Goal: Book appointment/travel/reservation

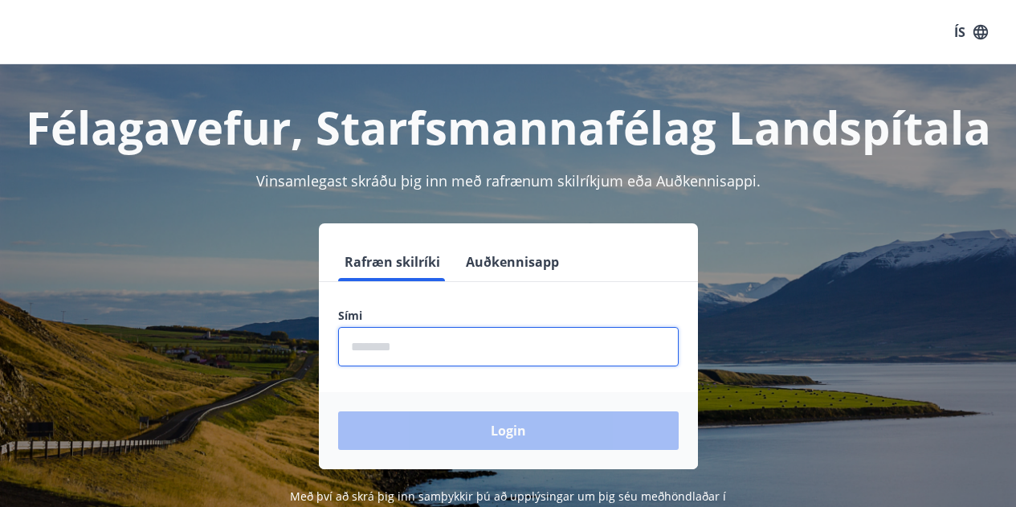
click at [439, 353] on input "phone" at bounding box center [508, 346] width 341 height 39
type input "********"
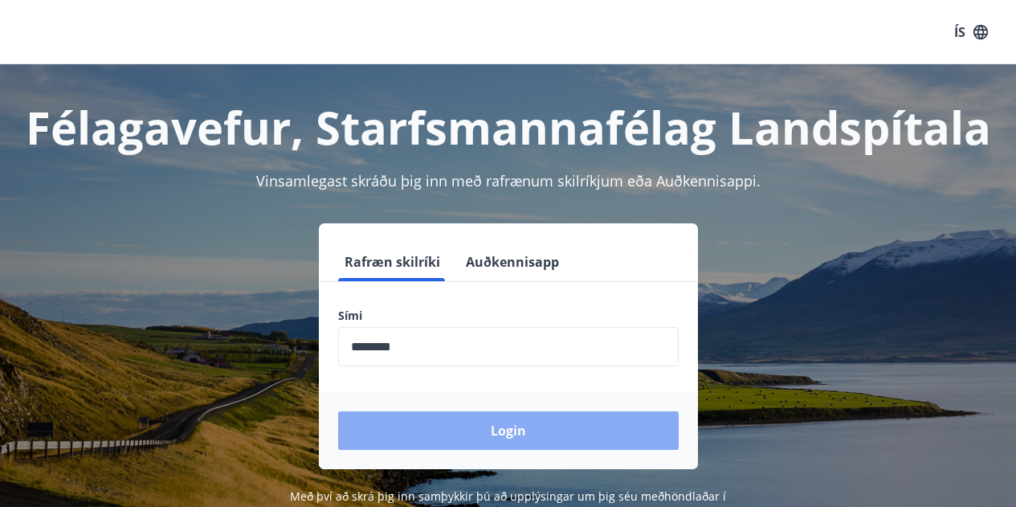
click at [480, 437] on button "Login" at bounding box center [508, 430] width 341 height 39
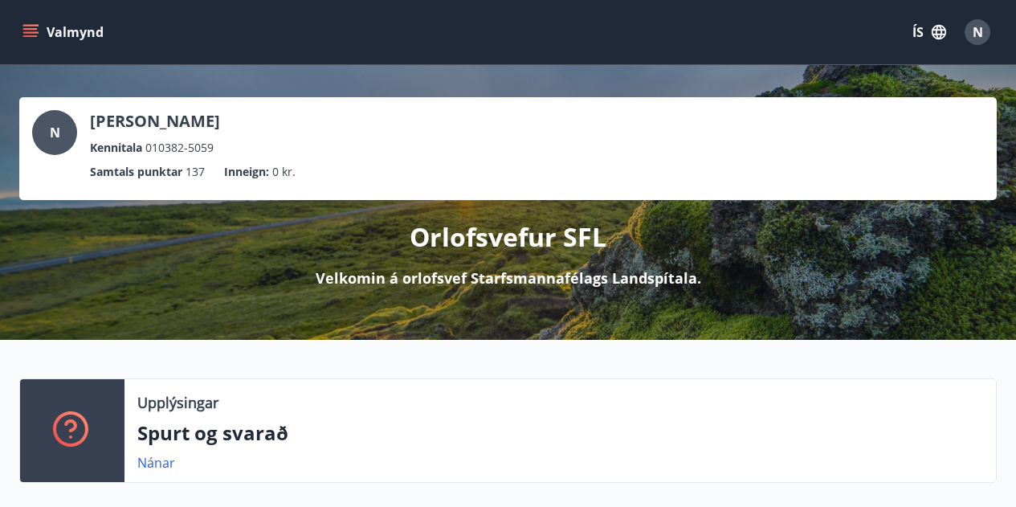
click at [30, 32] on icon "menu" at bounding box center [32, 32] width 18 height 2
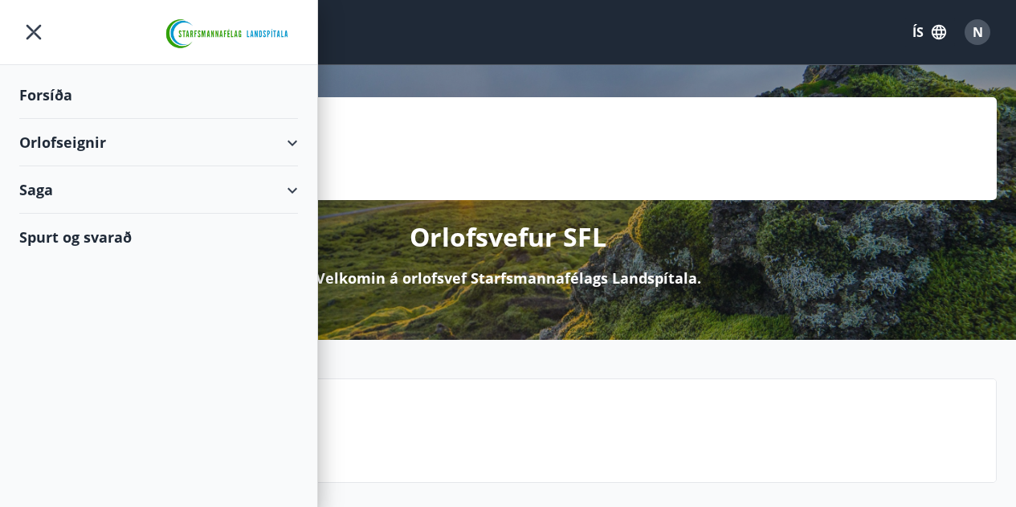
click at [88, 141] on div "Orlofseignir" at bounding box center [158, 142] width 279 height 47
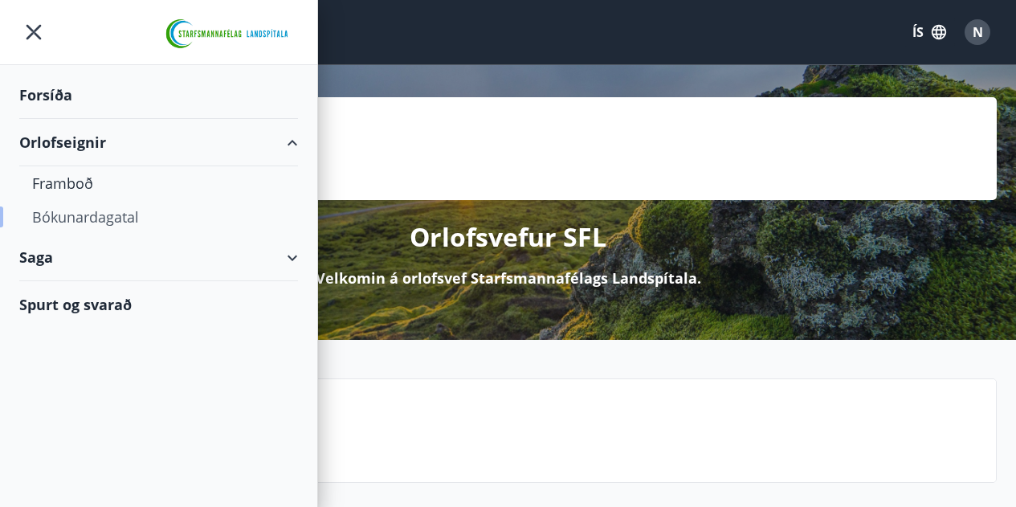
click at [87, 215] on div "Bókunardagatal" at bounding box center [158, 217] width 253 height 34
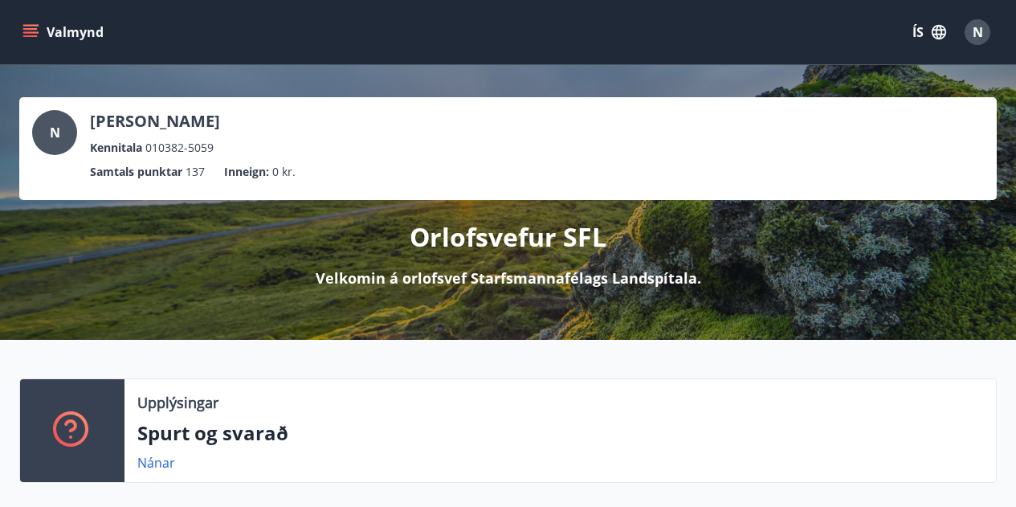
click at [30, 27] on icon "menu" at bounding box center [30, 32] width 16 height 16
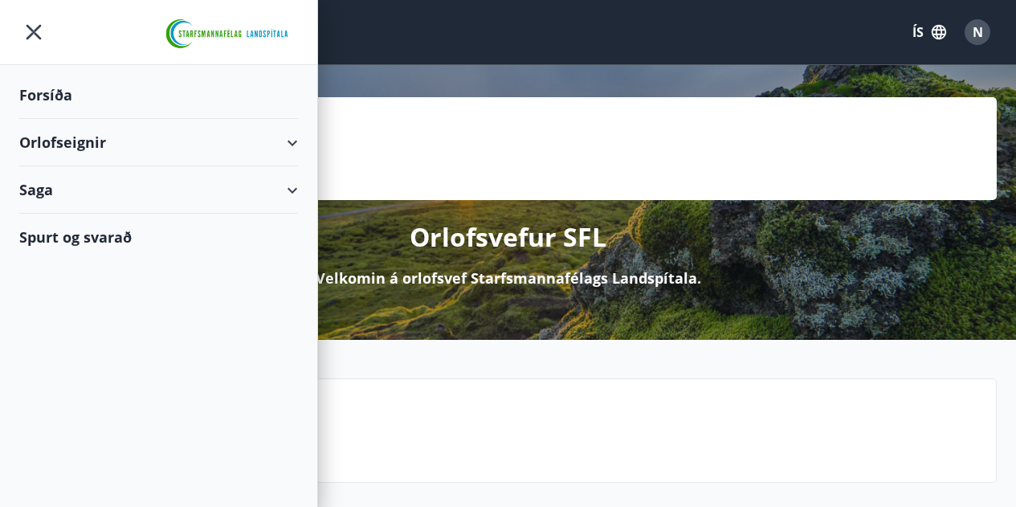
click at [122, 148] on div "Orlofseignir" at bounding box center [158, 142] width 279 height 47
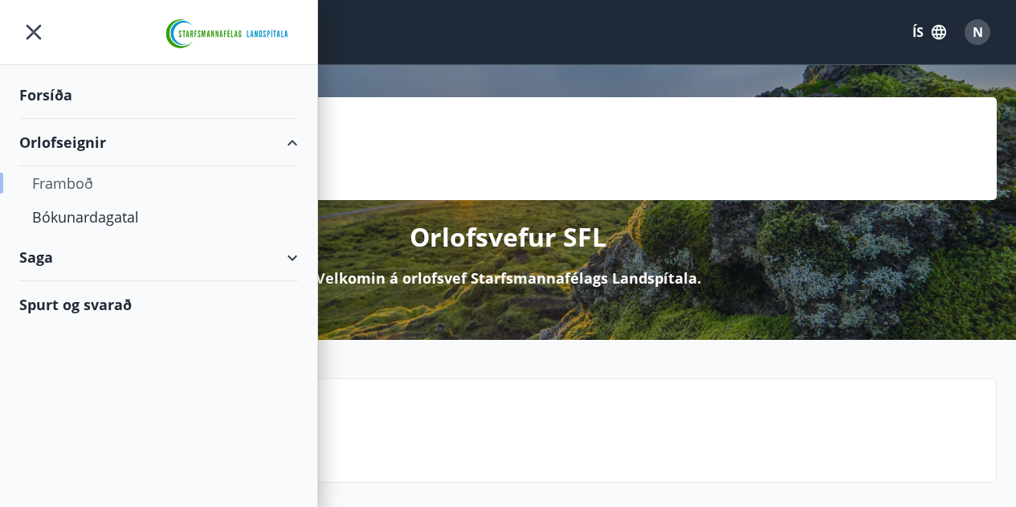
click at [85, 181] on div "Framboð" at bounding box center [158, 183] width 253 height 34
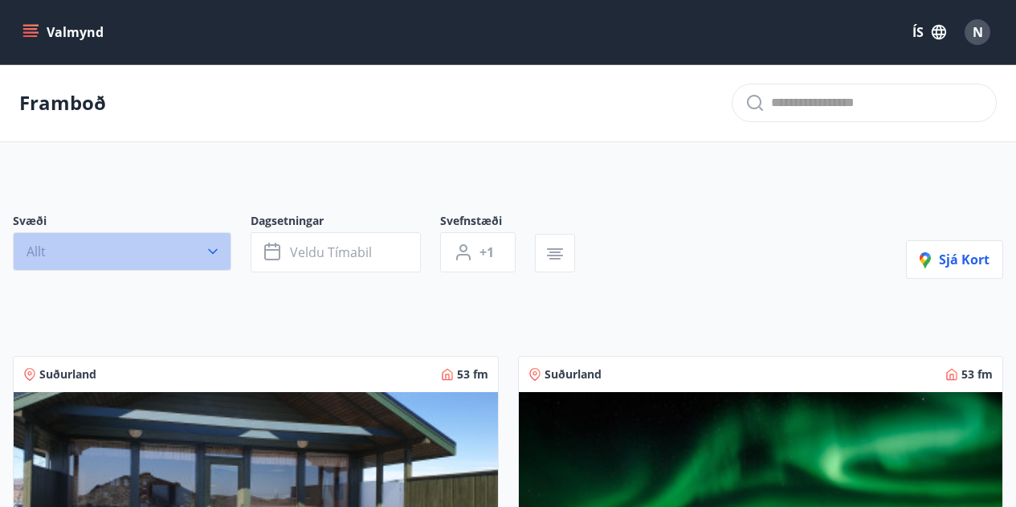
click at [203, 239] on button "Allt" at bounding box center [122, 251] width 218 height 39
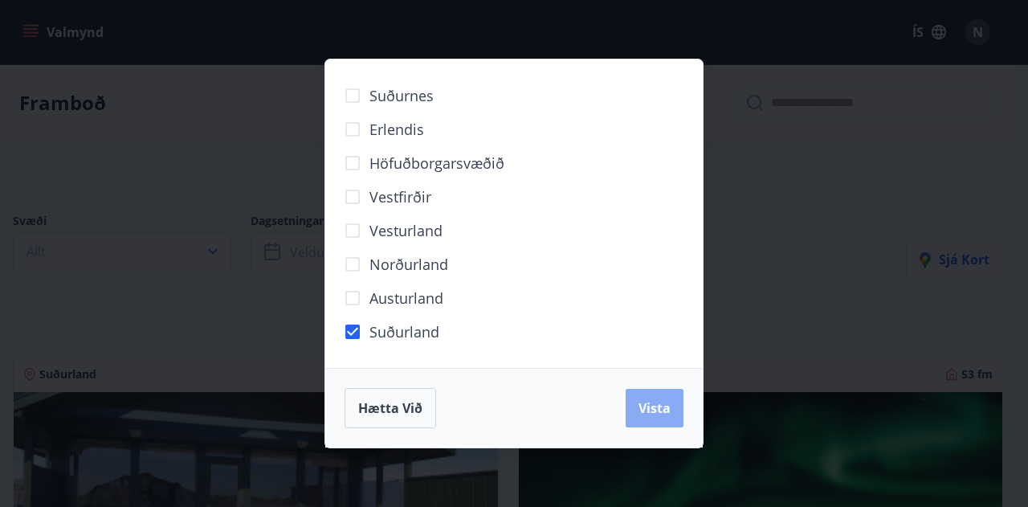
click at [651, 396] on button "Vista" at bounding box center [655, 408] width 58 height 39
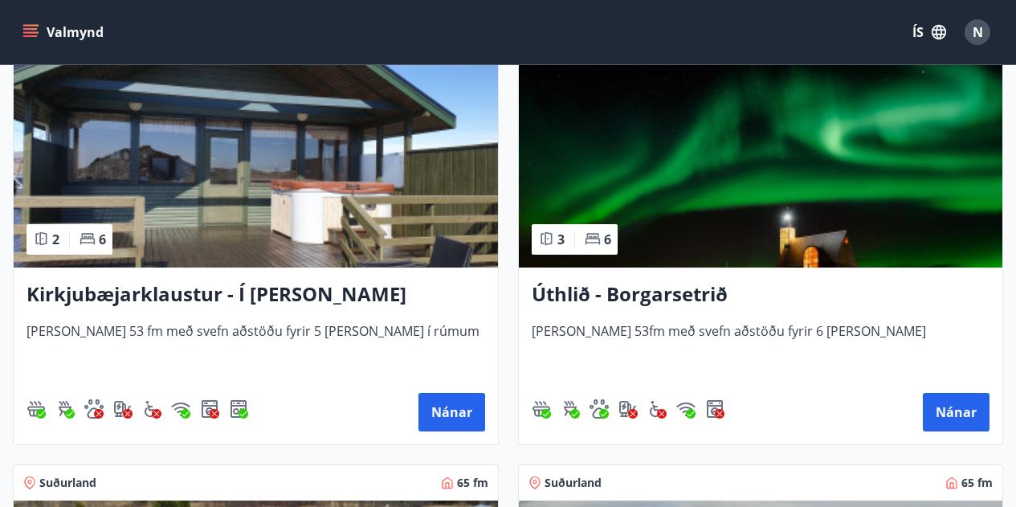
scroll to position [364, 0]
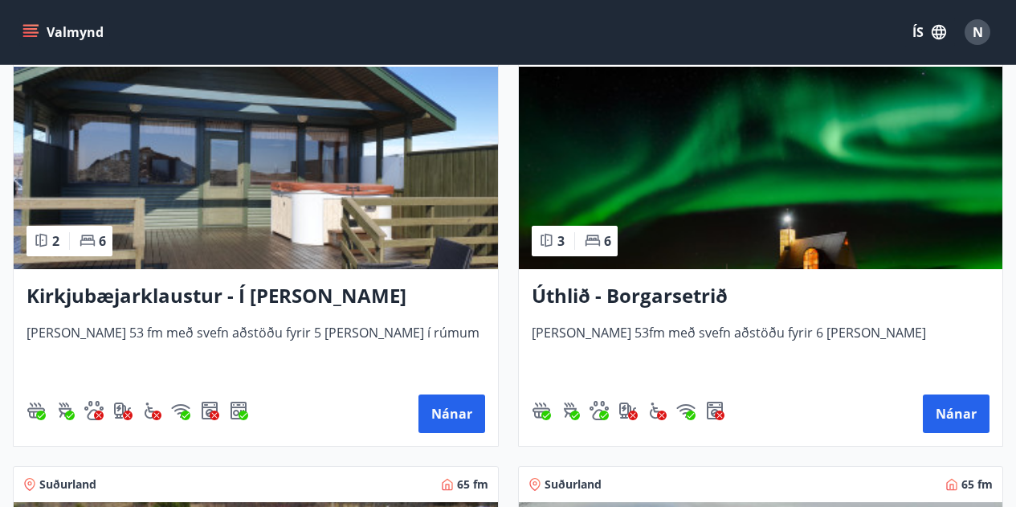
click at [687, 287] on h3 "Úthlið - Borgarsetrið" at bounding box center [761, 296] width 459 height 29
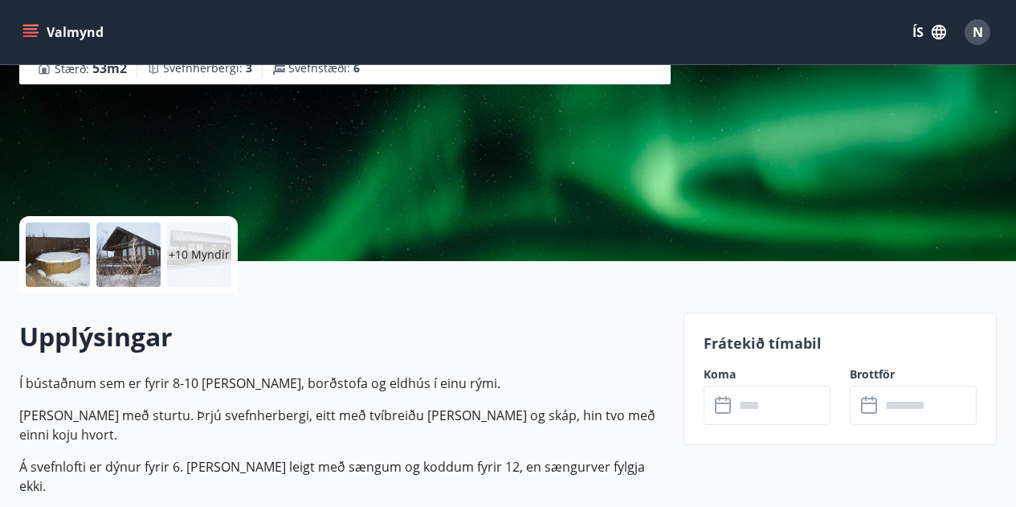
scroll to position [238, 0]
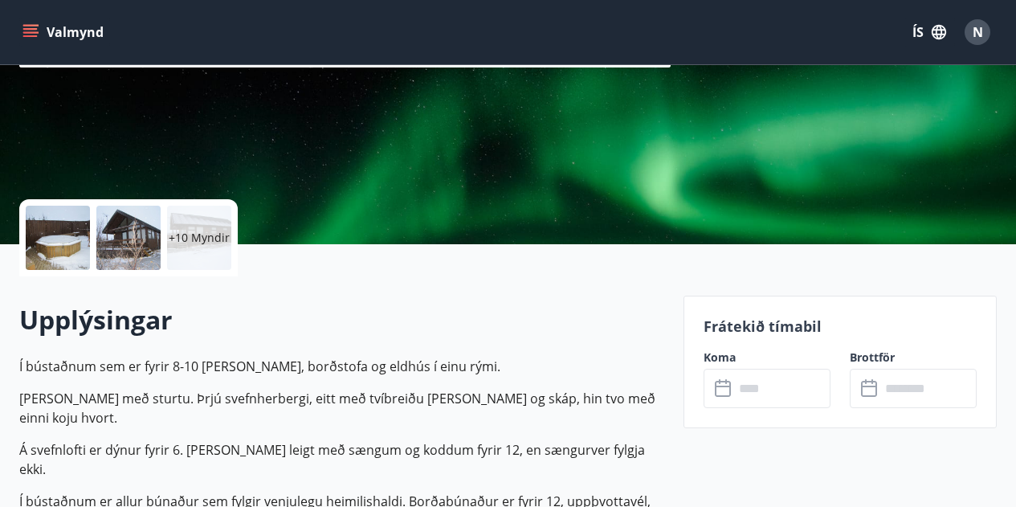
click at [69, 236] on div at bounding box center [58, 238] width 64 height 64
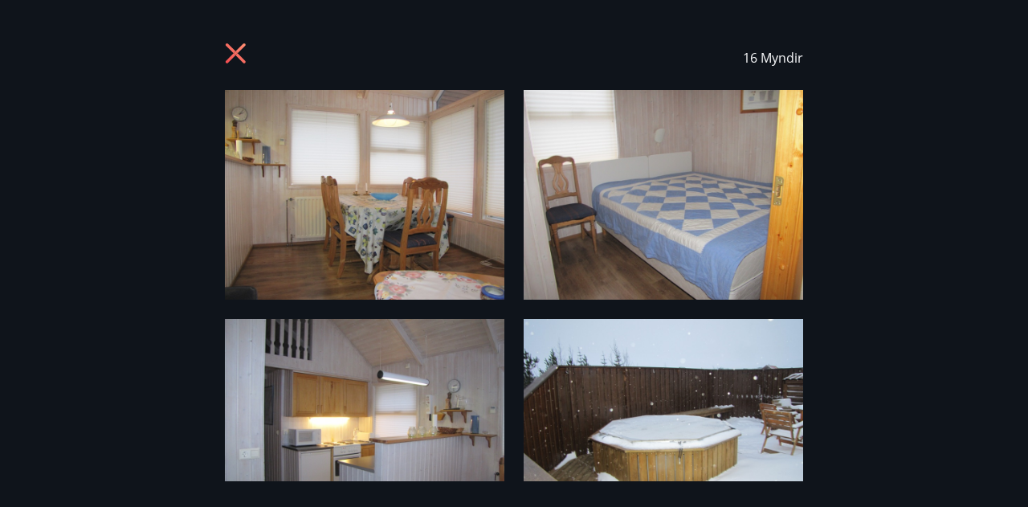
click at [431, 232] on img at bounding box center [365, 195] width 280 height 210
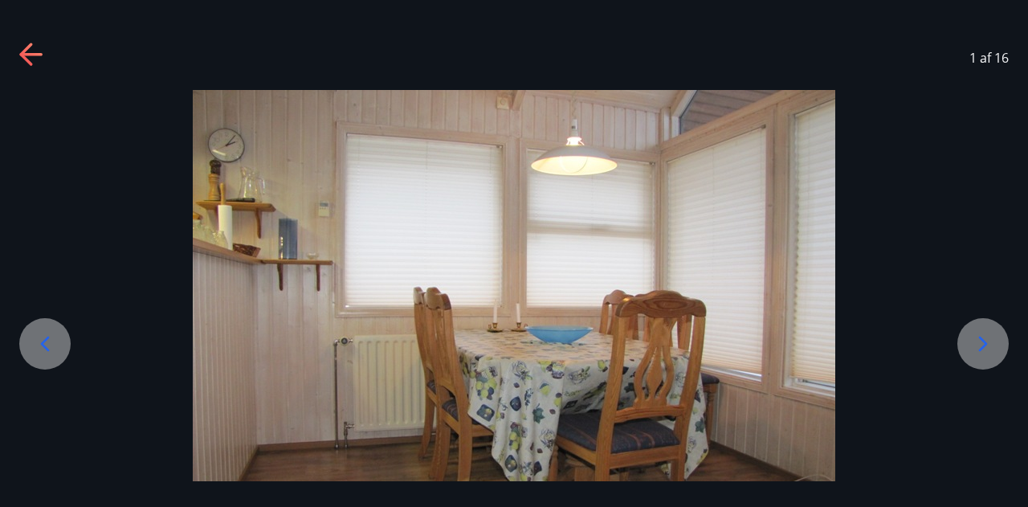
click at [981, 345] on icon at bounding box center [983, 344] width 26 height 26
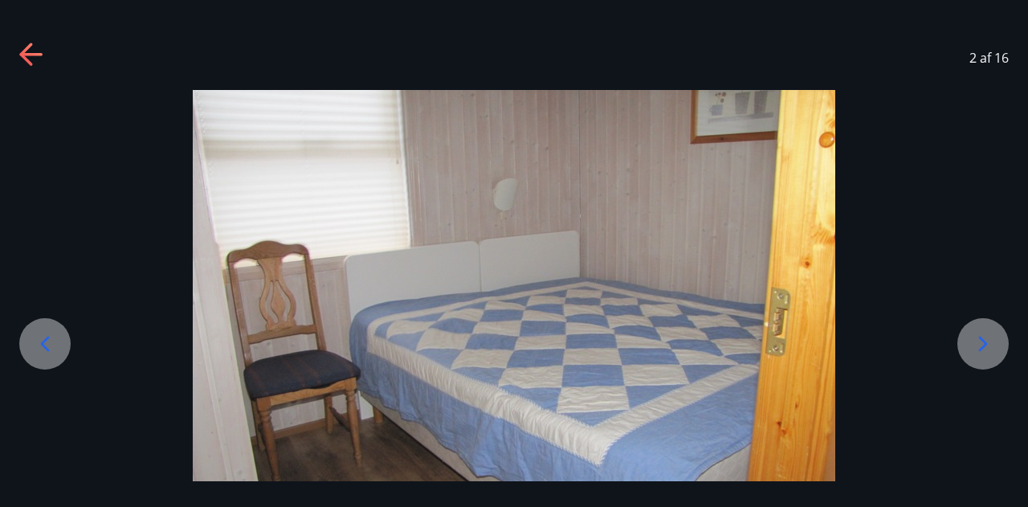
click at [981, 345] on icon at bounding box center [983, 344] width 26 height 26
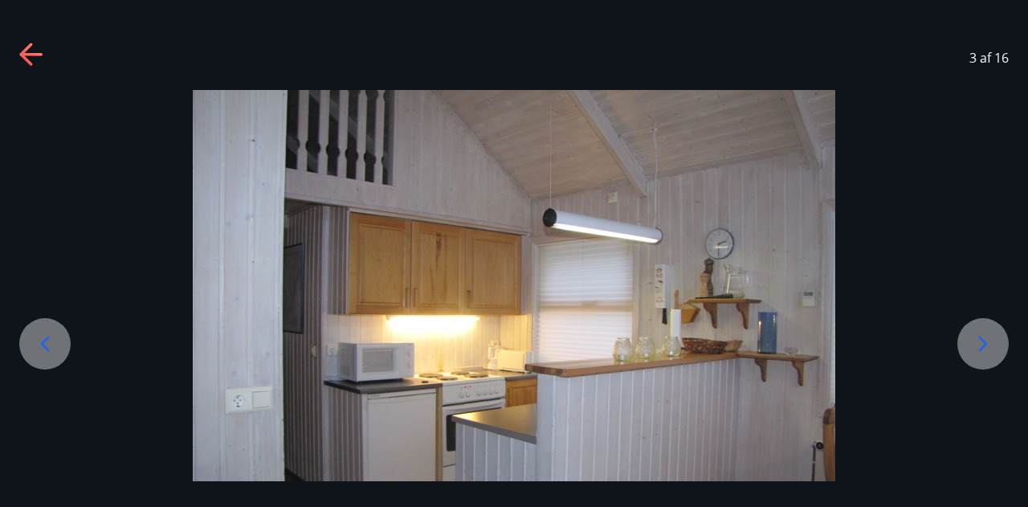
click at [981, 345] on icon at bounding box center [983, 344] width 26 height 26
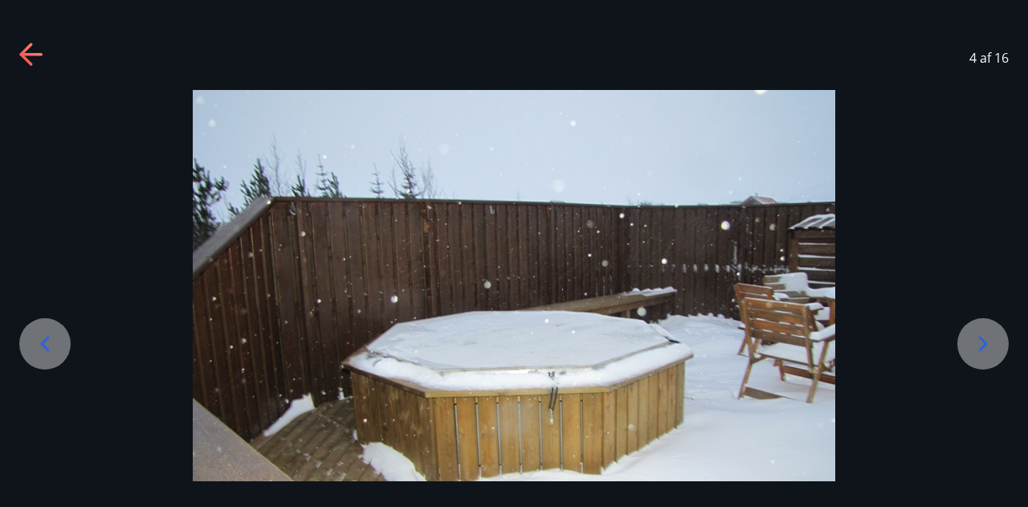
click at [981, 345] on icon at bounding box center [983, 344] width 26 height 26
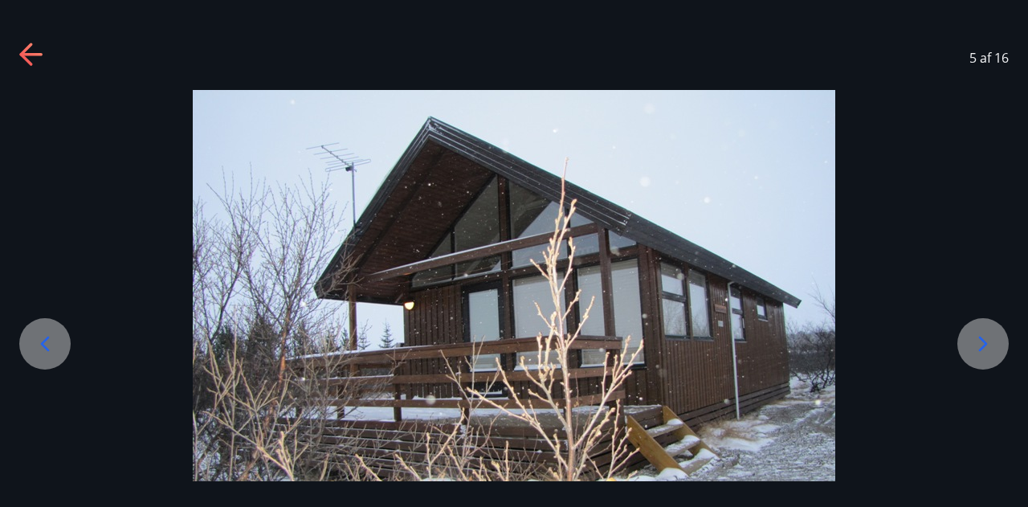
click at [981, 345] on icon at bounding box center [983, 344] width 26 height 26
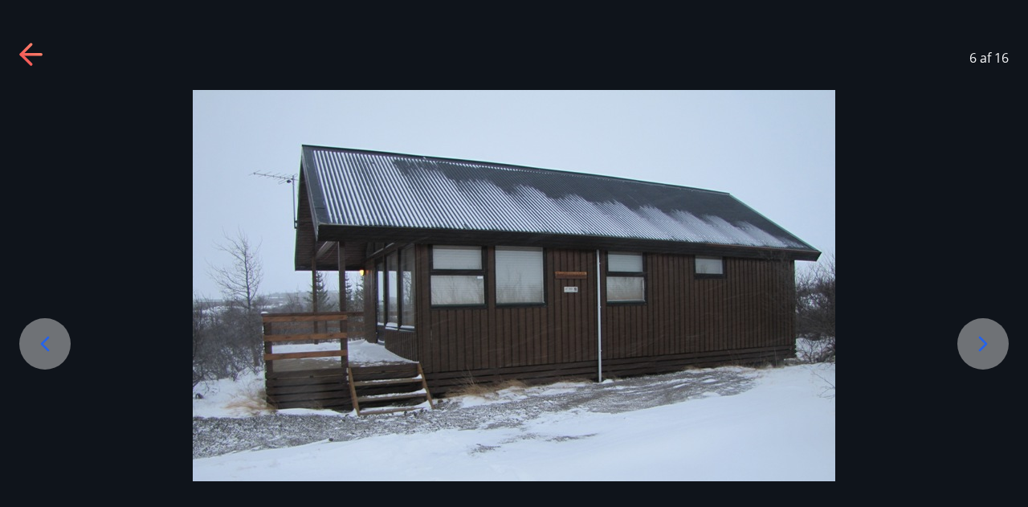
click at [981, 345] on icon at bounding box center [983, 344] width 26 height 26
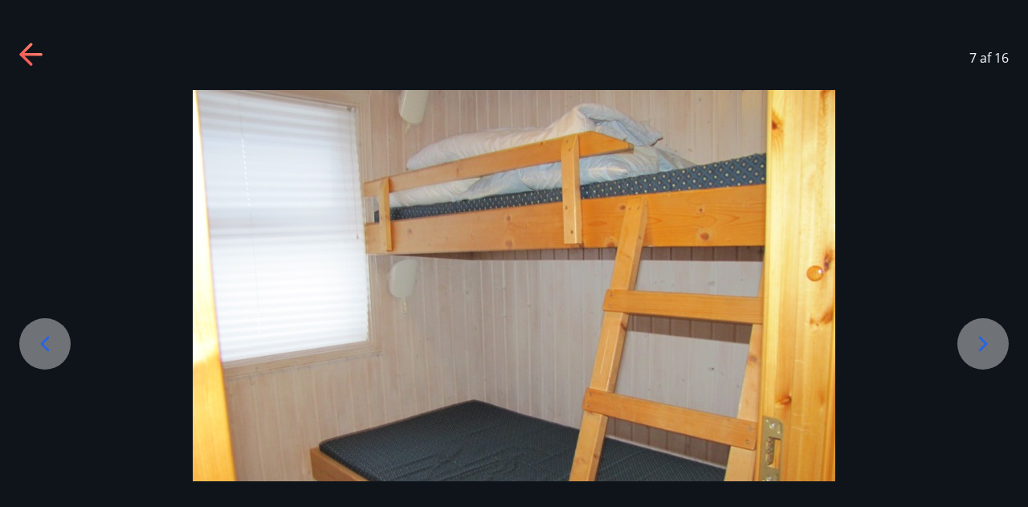
click at [981, 345] on icon at bounding box center [983, 344] width 26 height 26
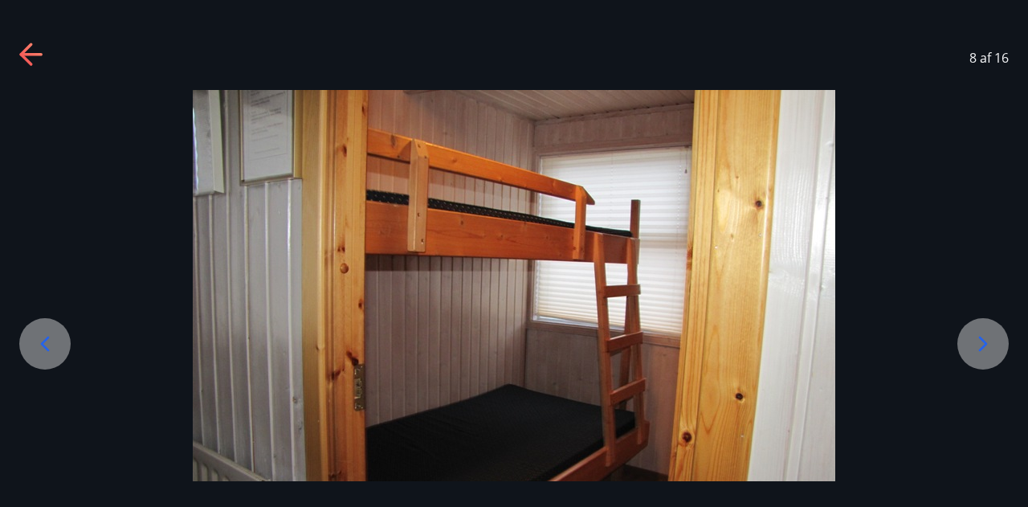
click at [981, 345] on icon at bounding box center [983, 344] width 26 height 26
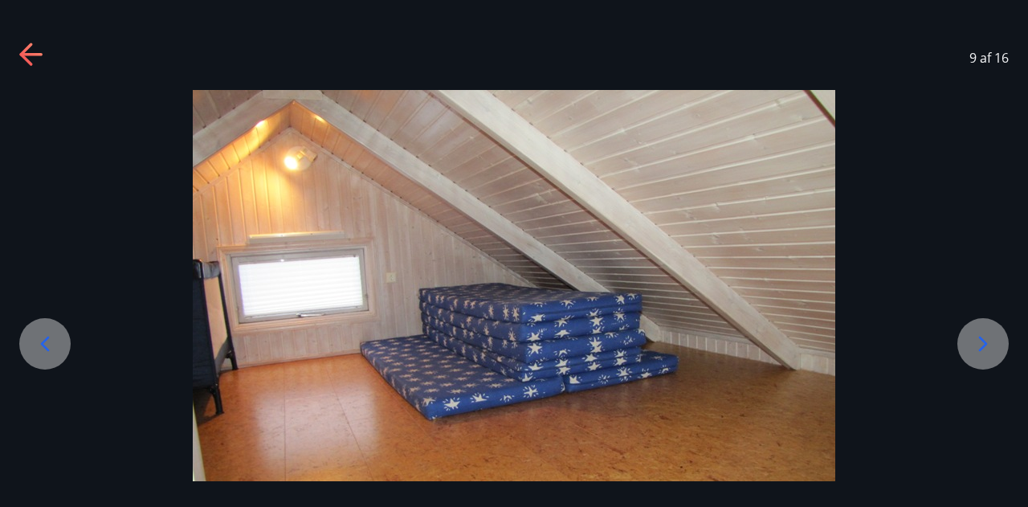
click at [981, 345] on icon at bounding box center [983, 344] width 26 height 26
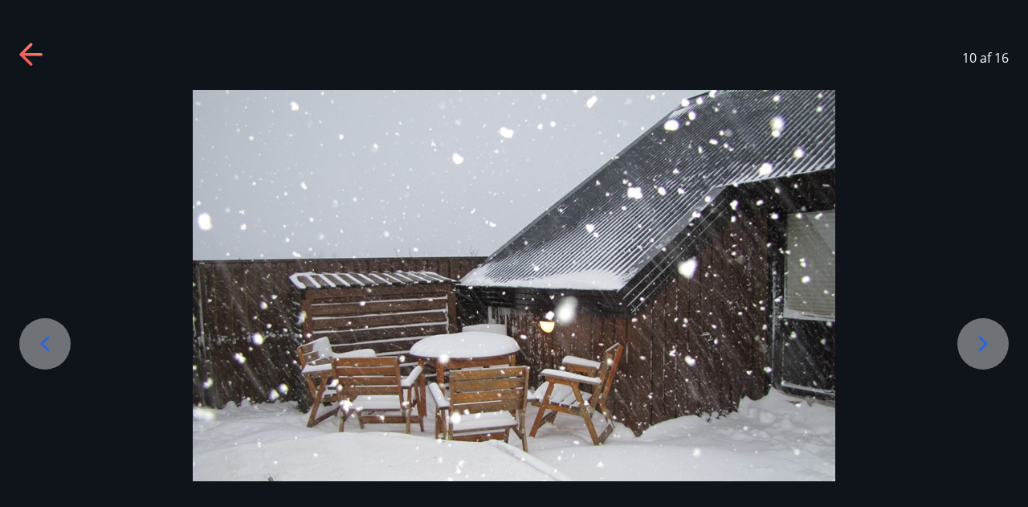
click at [981, 345] on icon at bounding box center [983, 344] width 26 height 26
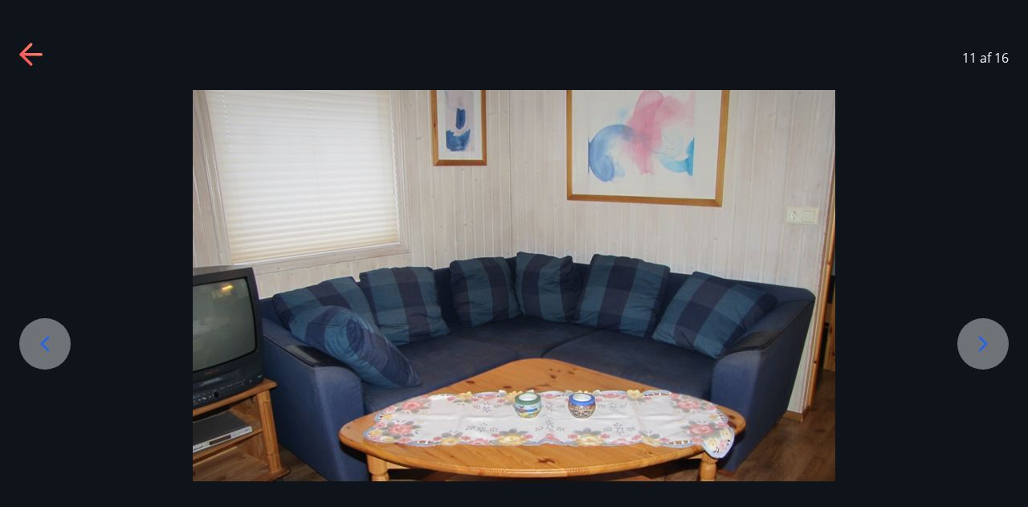
click at [981, 345] on icon at bounding box center [983, 344] width 26 height 26
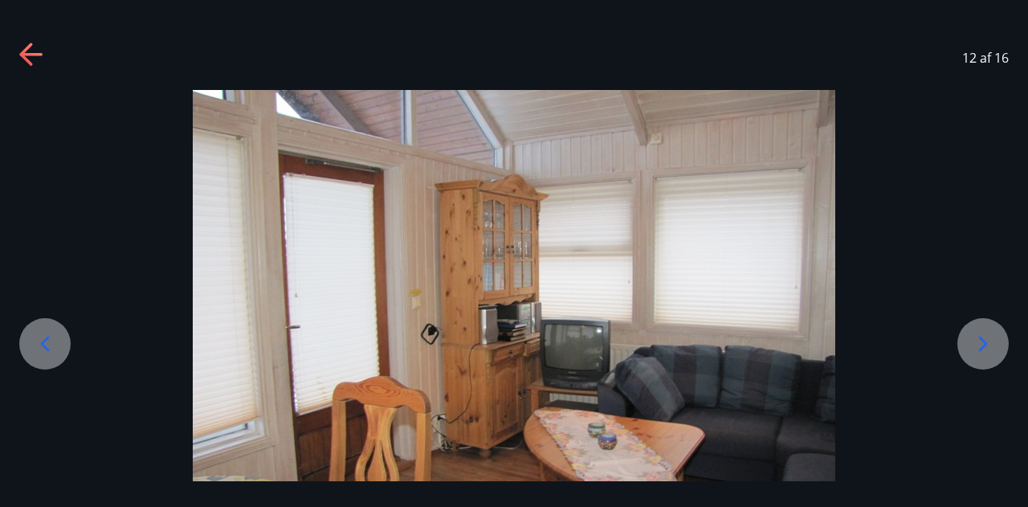
click at [981, 345] on icon at bounding box center [983, 344] width 26 height 26
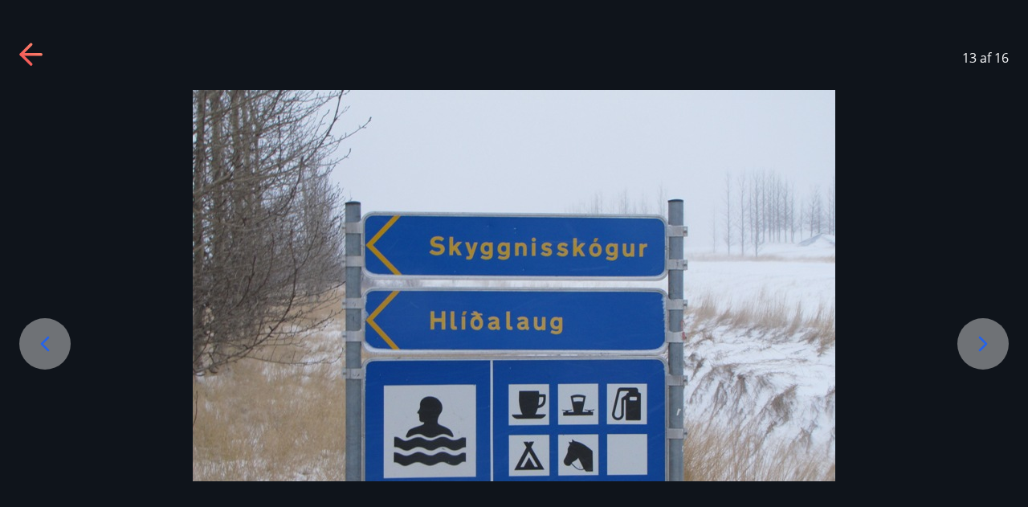
click at [20, 59] on icon at bounding box center [32, 56] width 26 height 26
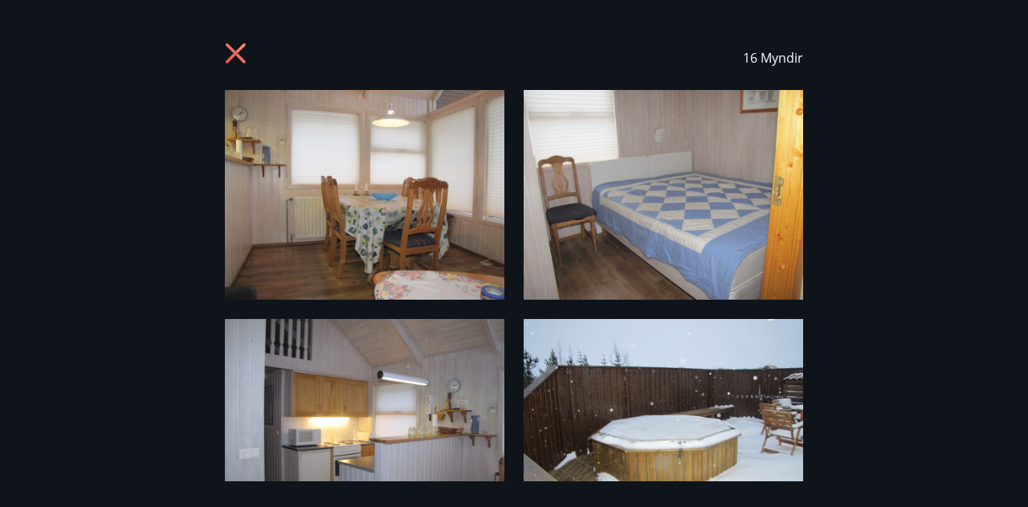
click at [233, 58] on icon at bounding box center [238, 56] width 26 height 26
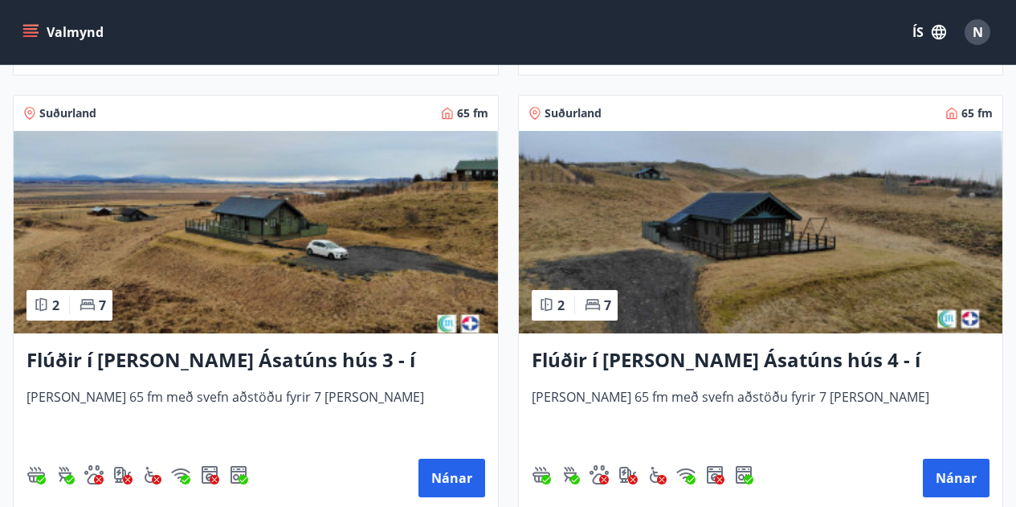
scroll to position [1190, 0]
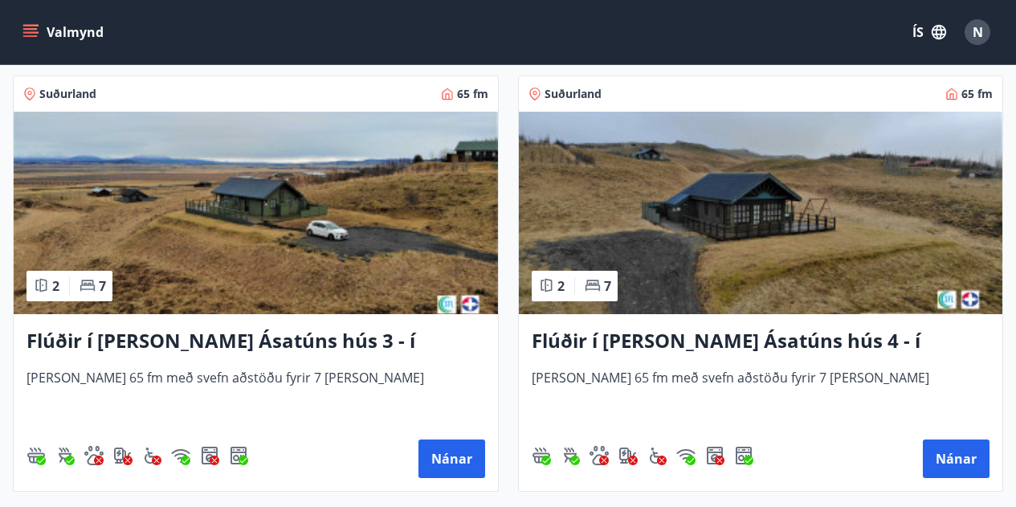
click at [681, 248] on img at bounding box center [761, 213] width 484 height 202
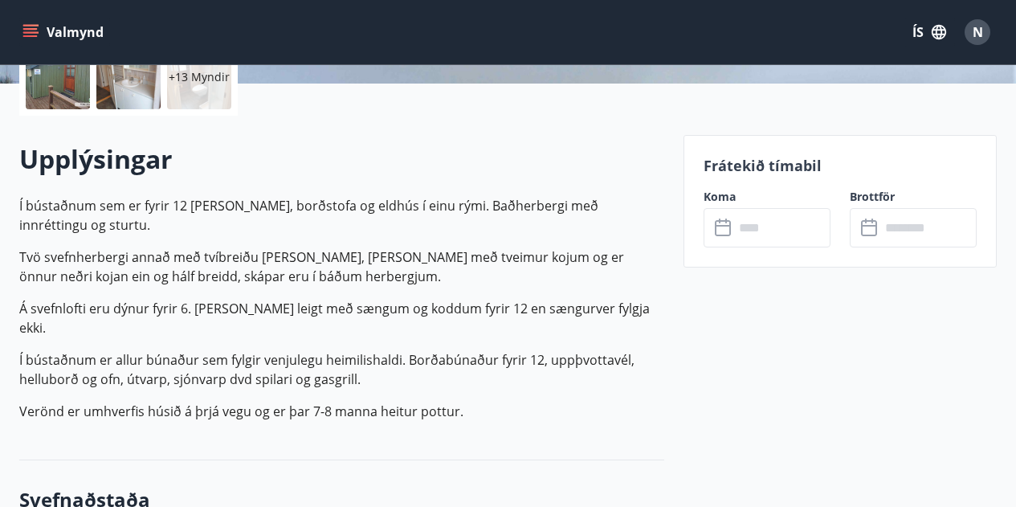
scroll to position [395, 0]
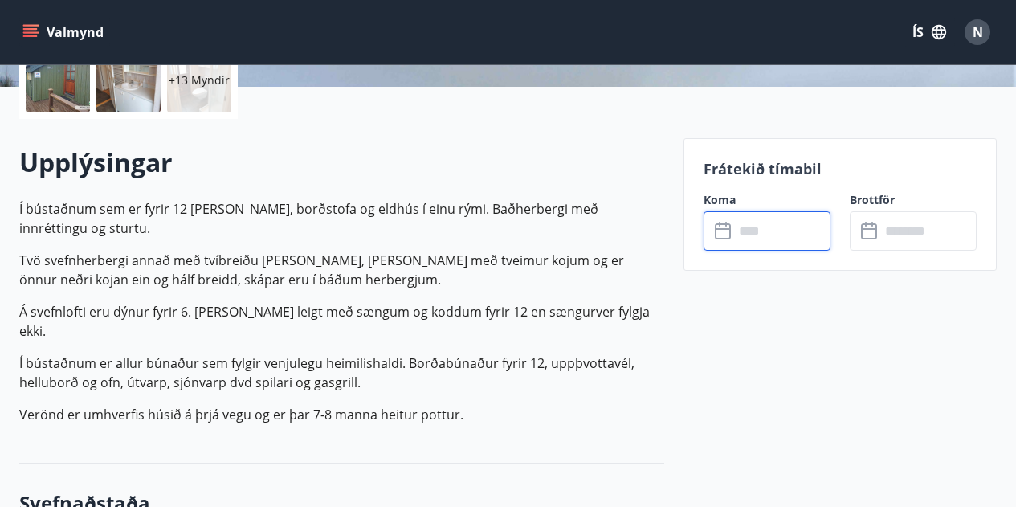
click at [776, 240] on input "text" at bounding box center [782, 230] width 96 height 39
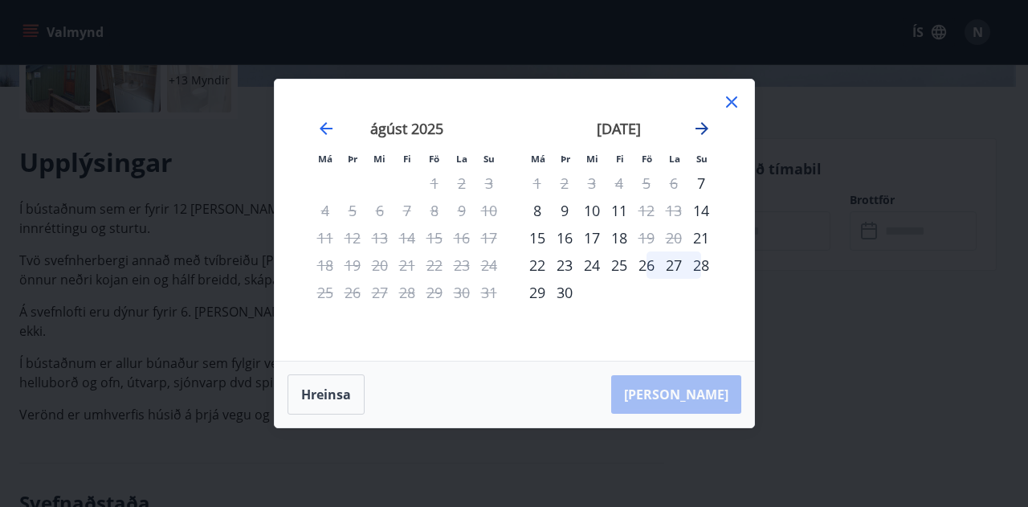
click at [708, 134] on icon "Move forward to switch to the next month." at bounding box center [701, 128] width 19 height 19
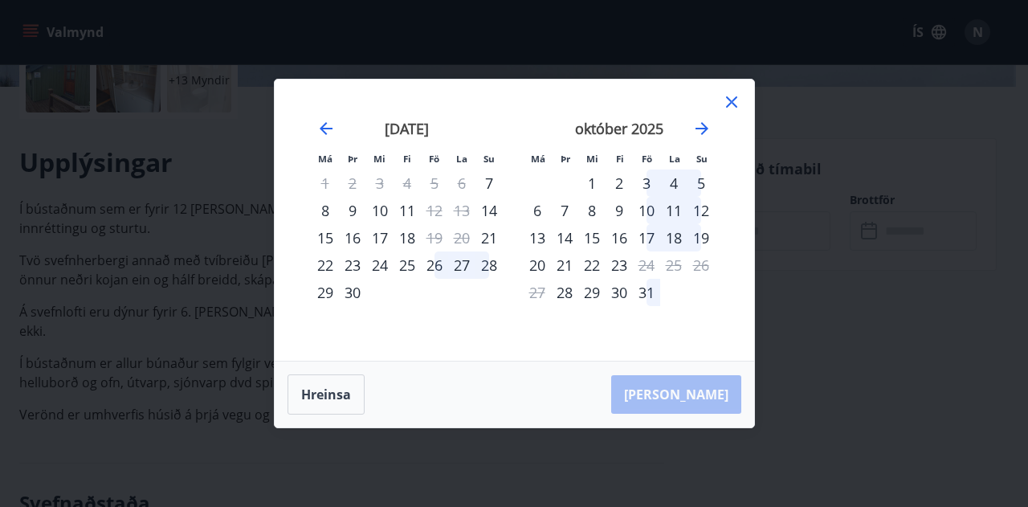
click at [649, 210] on div "10" at bounding box center [646, 210] width 27 height 27
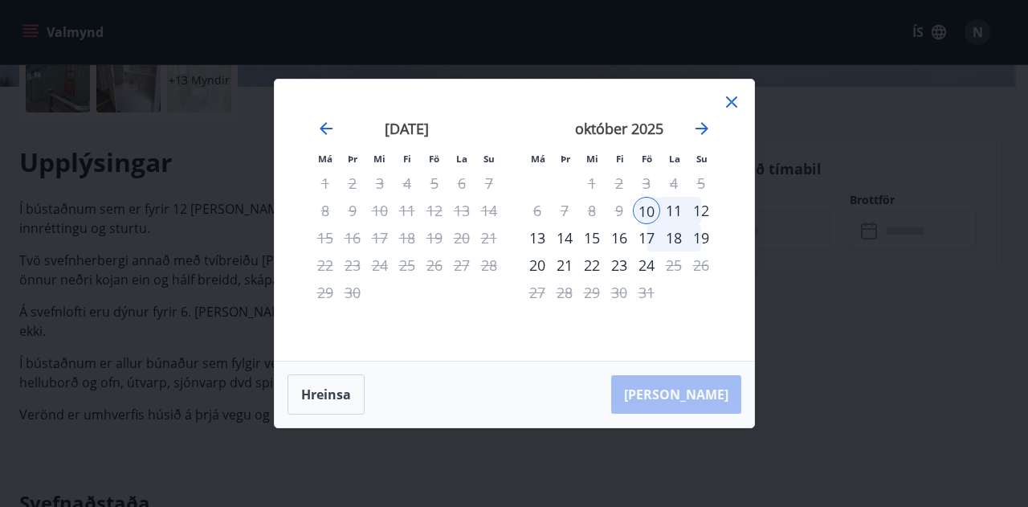
click at [711, 208] on div "12" at bounding box center [701, 210] width 27 height 27
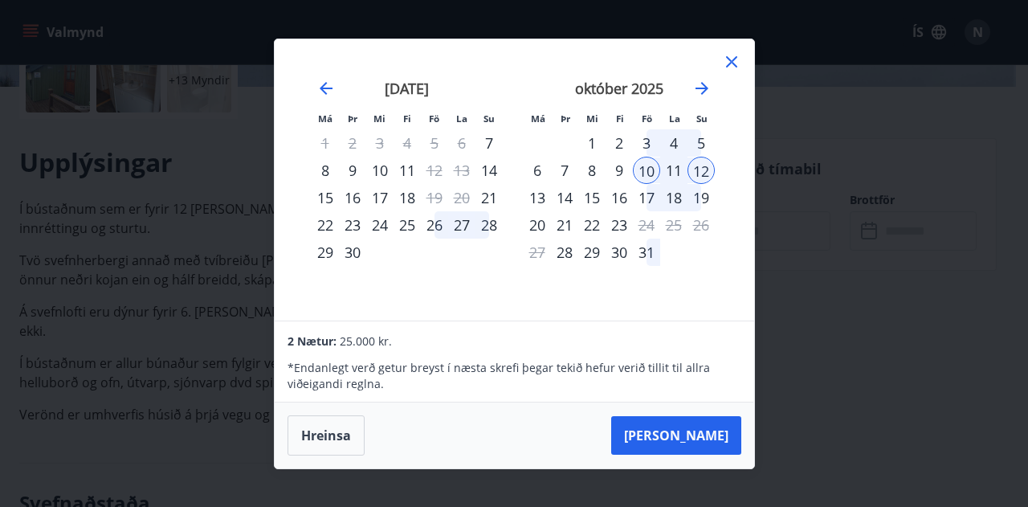
click at [729, 68] on icon at bounding box center [731, 61] width 19 height 19
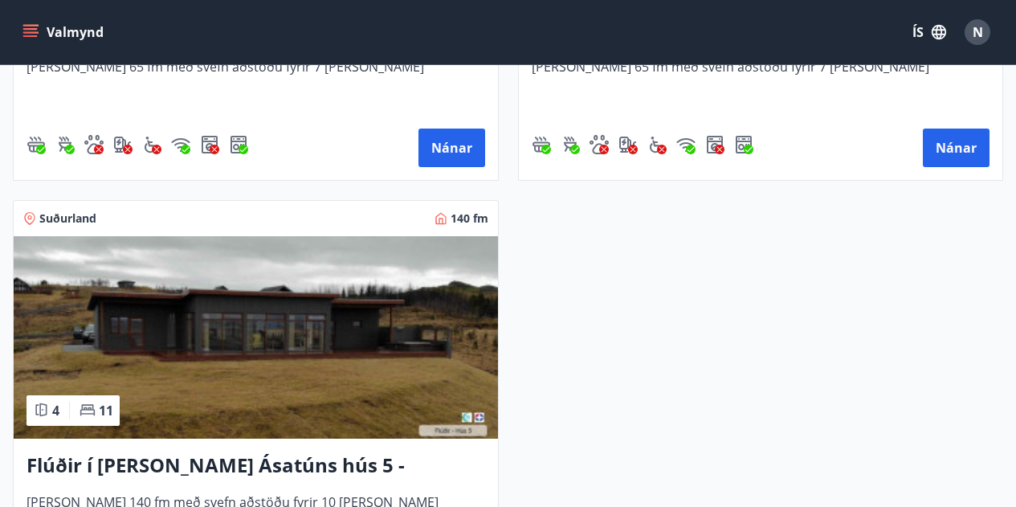
scroll to position [1516, 0]
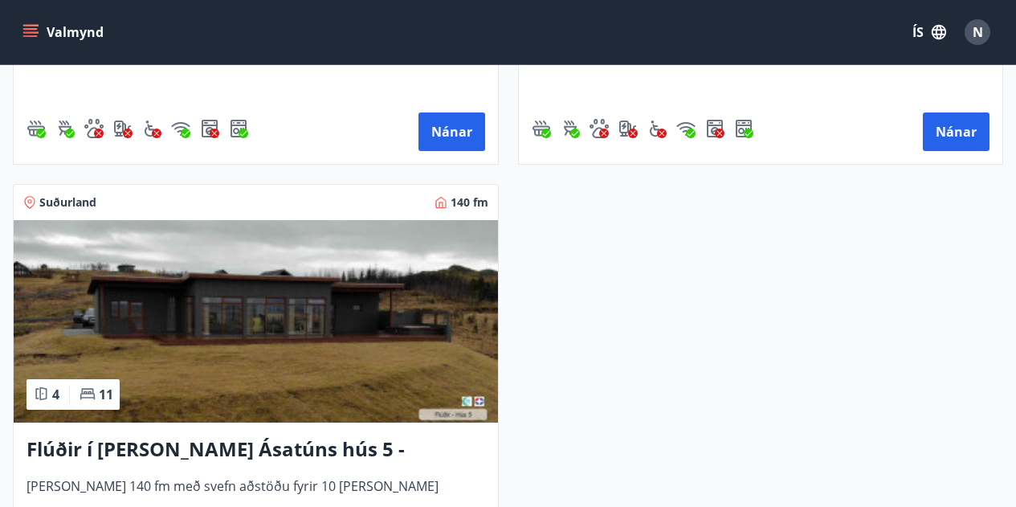
click at [289, 329] on img at bounding box center [256, 321] width 484 height 202
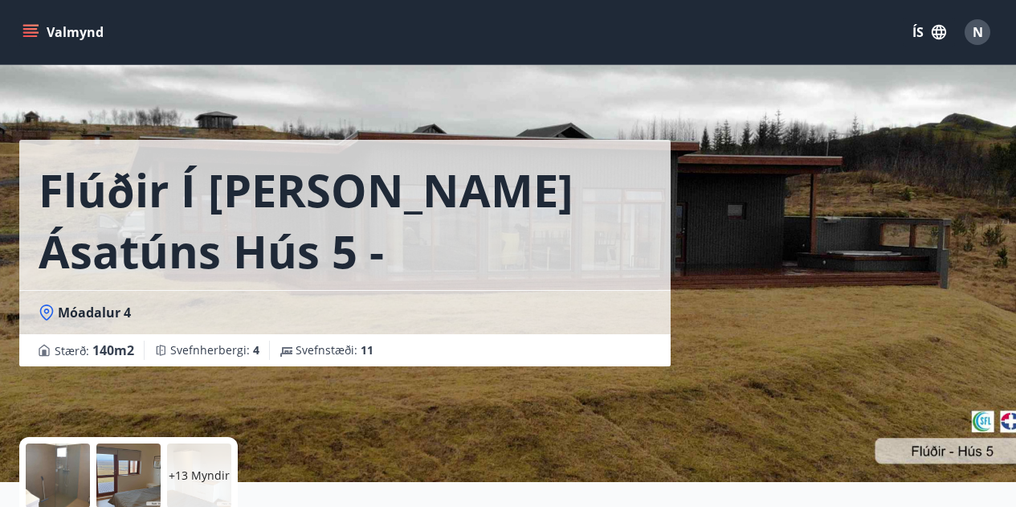
click at [214, 464] on div "+13 Myndir" at bounding box center [199, 475] width 64 height 64
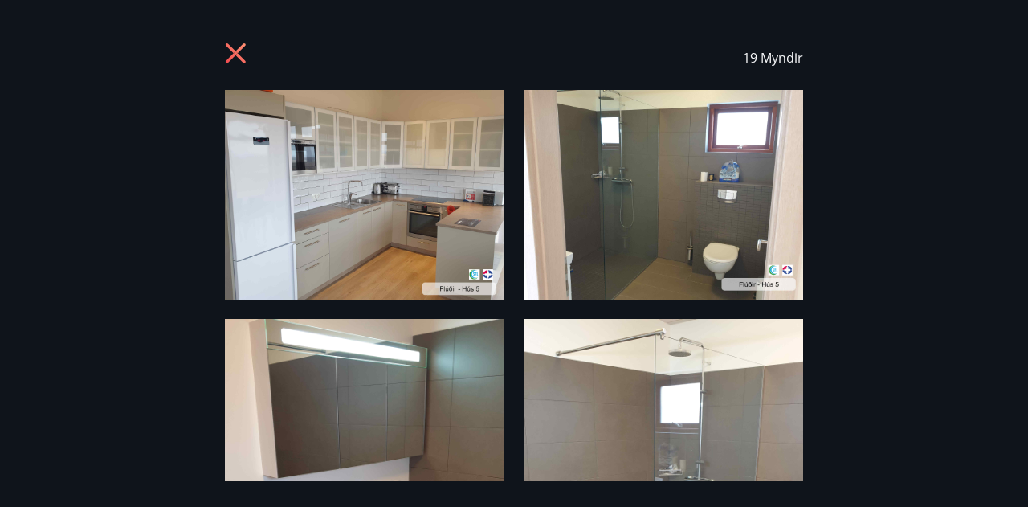
click at [406, 171] on img at bounding box center [365, 195] width 280 height 210
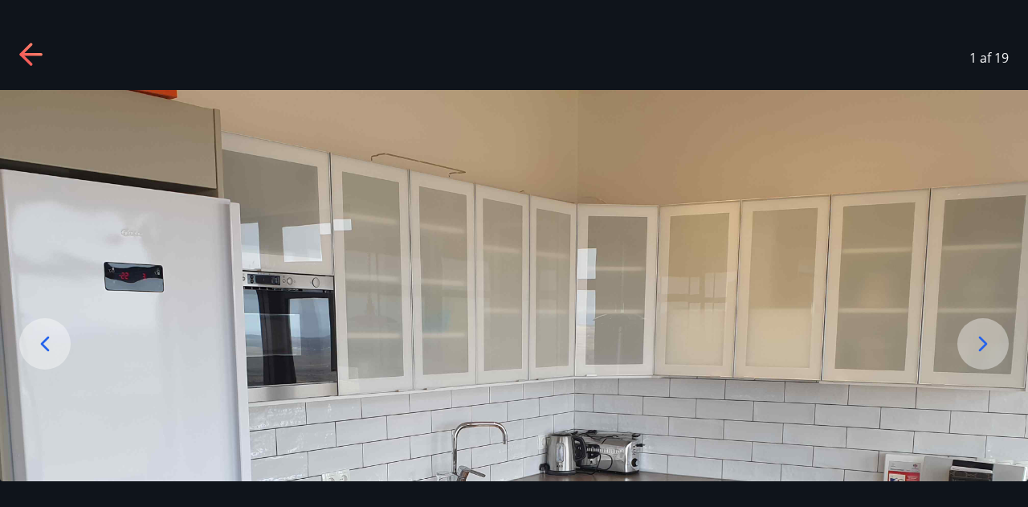
click at [37, 51] on icon at bounding box center [32, 56] width 26 height 26
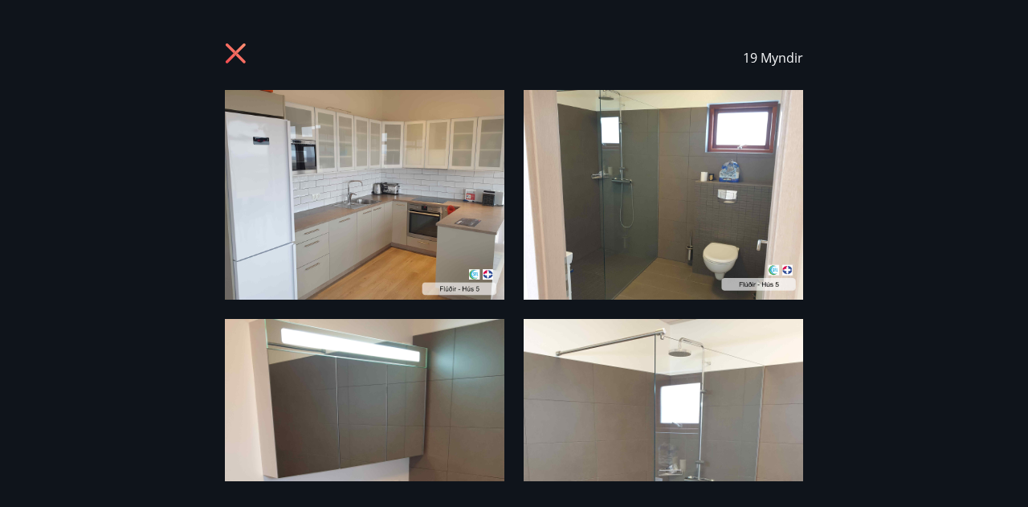
click at [431, 214] on img at bounding box center [365, 195] width 280 height 210
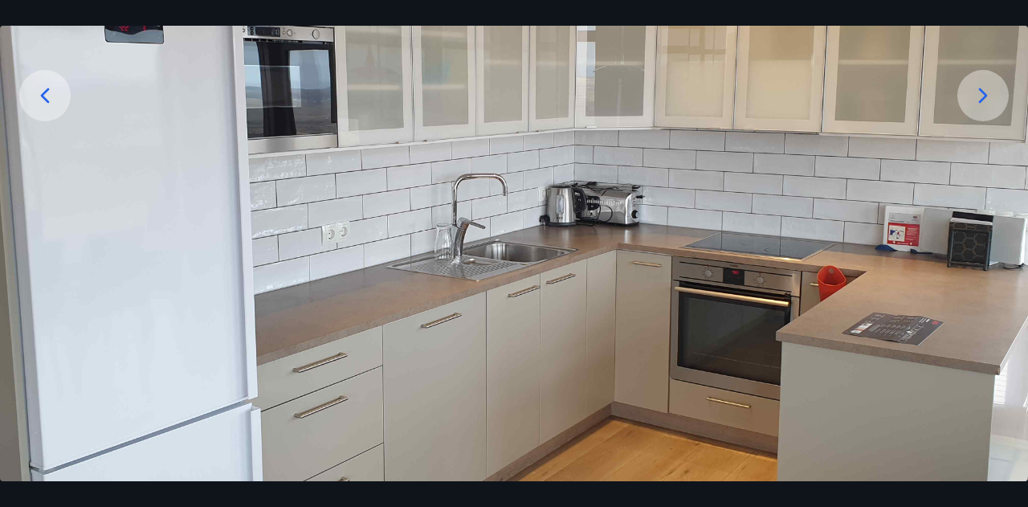
scroll to position [237, 0]
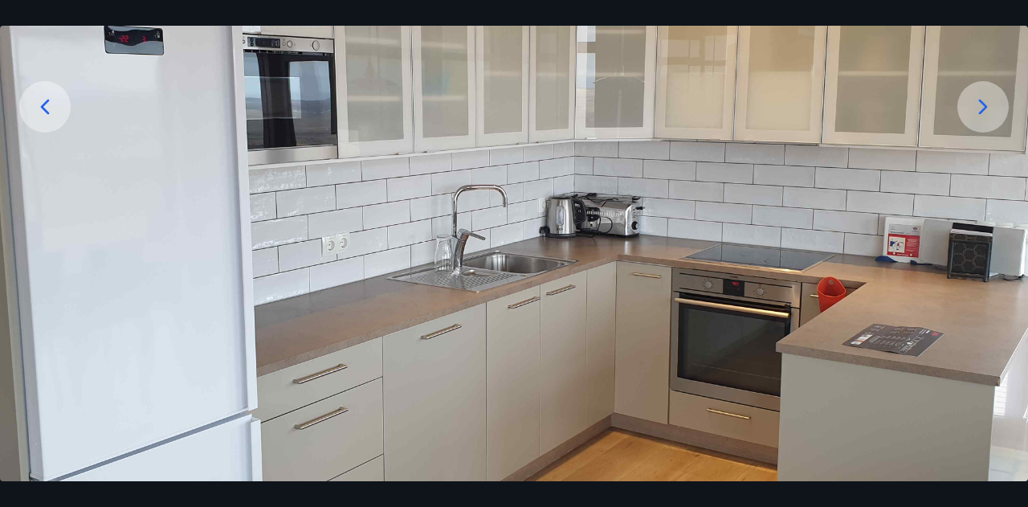
click at [51, 113] on icon at bounding box center [45, 107] width 26 height 26
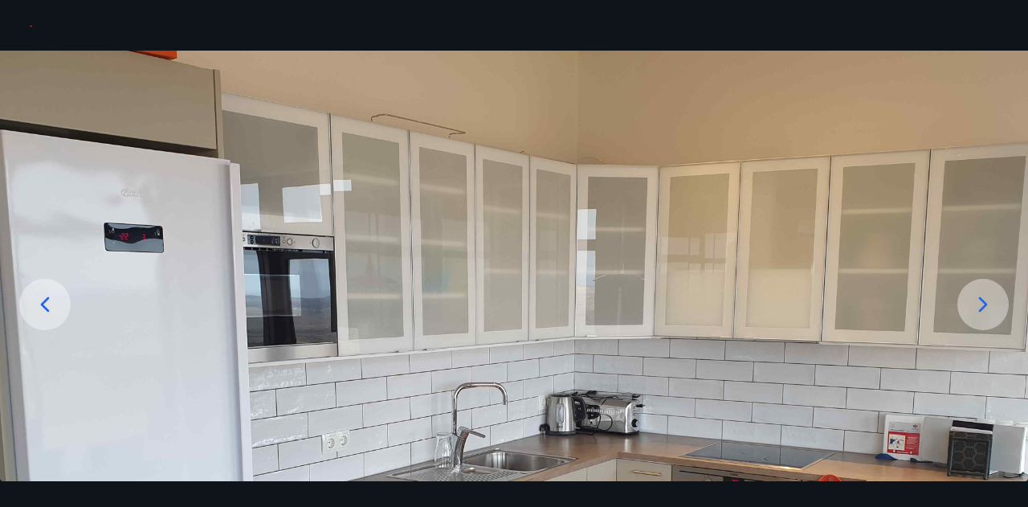
scroll to position [0, 0]
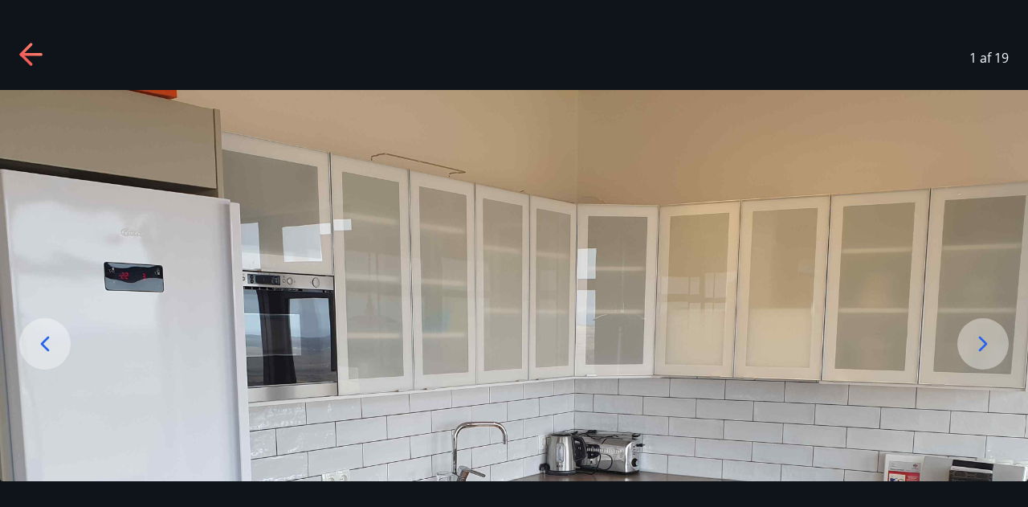
click at [28, 58] on icon at bounding box center [32, 56] width 26 height 26
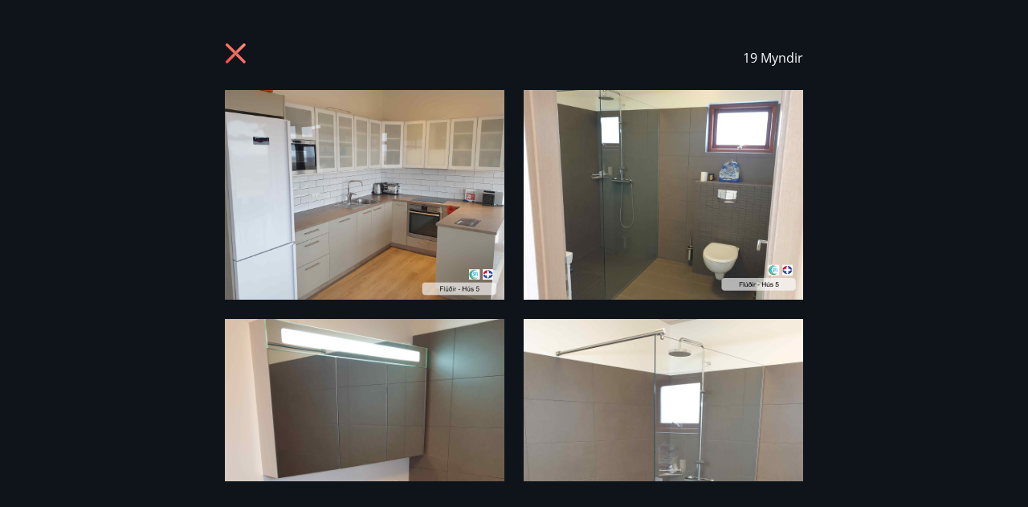
drag, startPoint x: 260, startPoint y: 157, endPoint x: 144, endPoint y: 151, distance: 116.6
drag, startPoint x: 144, startPoint y: 151, endPoint x: 96, endPoint y: 87, distance: 80.3
click at [96, 87] on div "19 Myndir" at bounding box center [514, 58] width 990 height 64
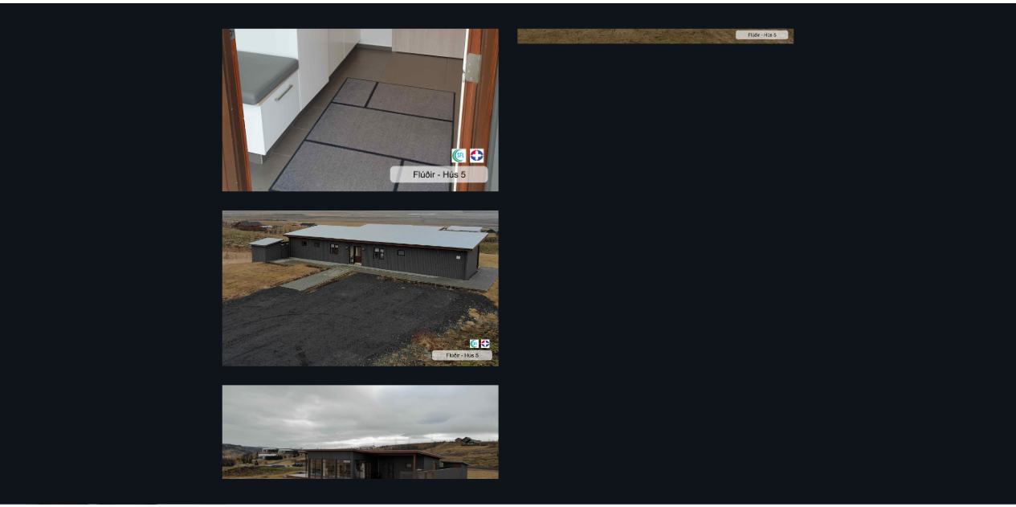
scroll to position [2209, 0]
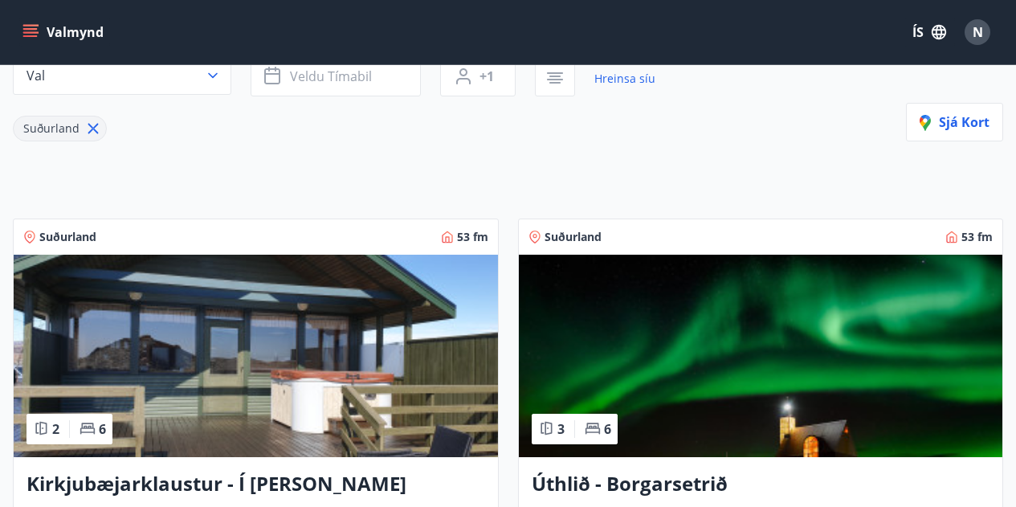
scroll to position [4, 0]
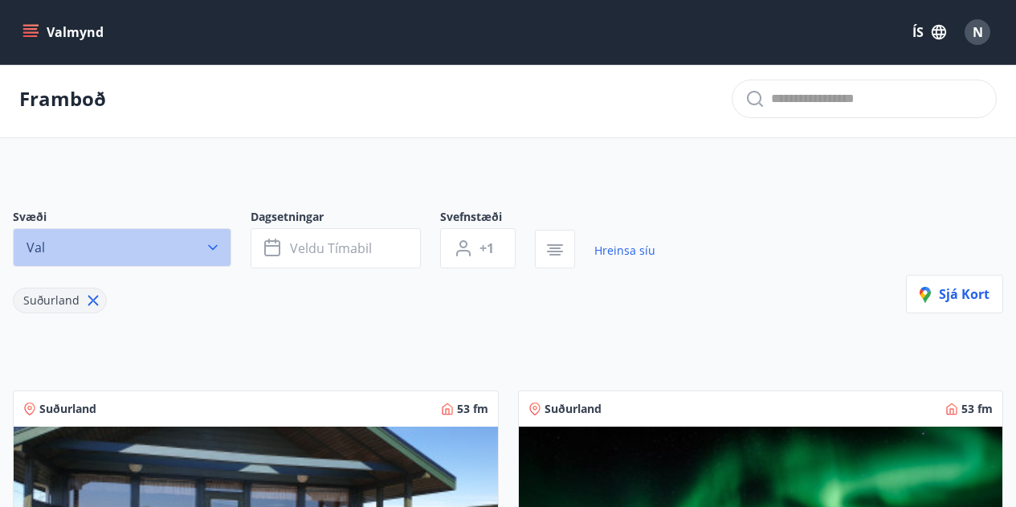
click at [216, 241] on icon "button" at bounding box center [213, 247] width 16 height 16
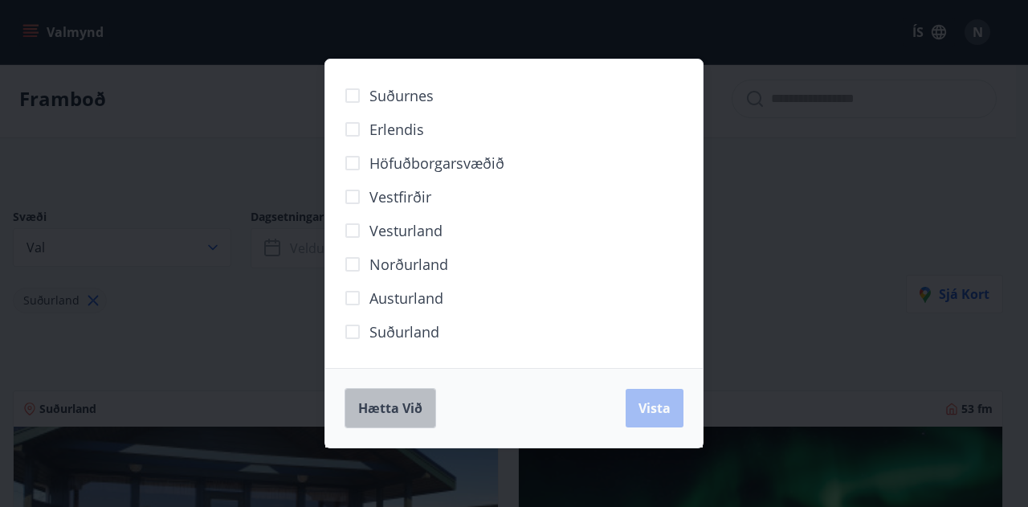
click at [402, 413] on span "Hætta við" at bounding box center [390, 408] width 64 height 18
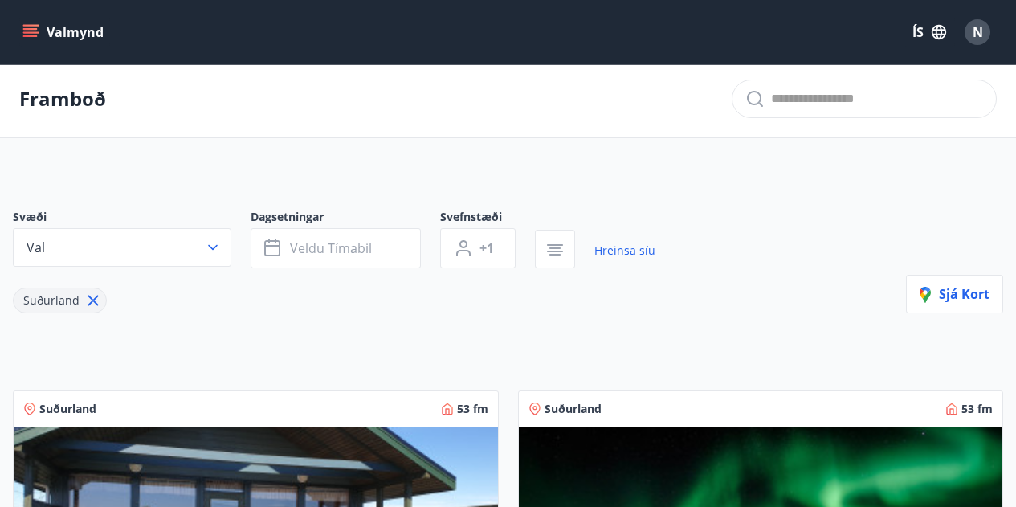
click at [92, 300] on icon at bounding box center [93, 301] width 2 height 2
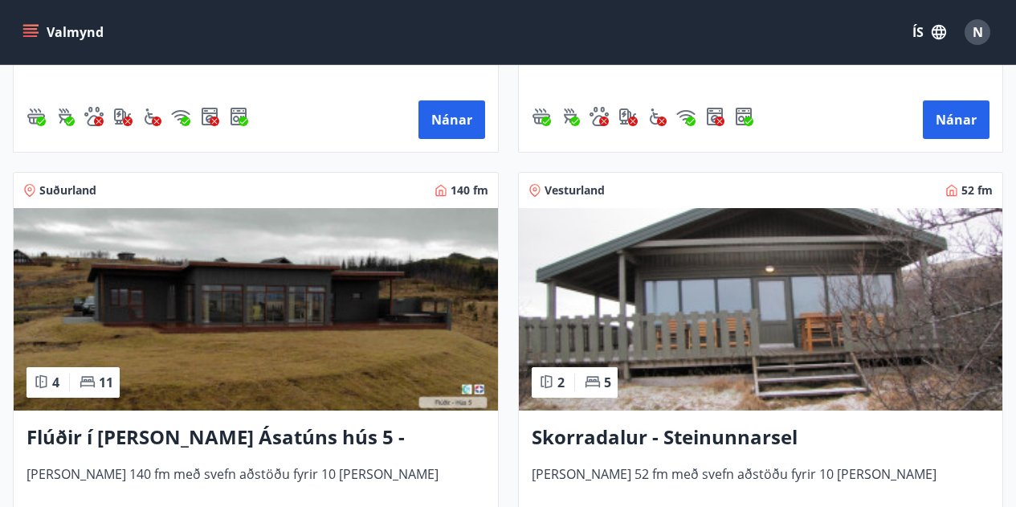
scroll to position [1491, 0]
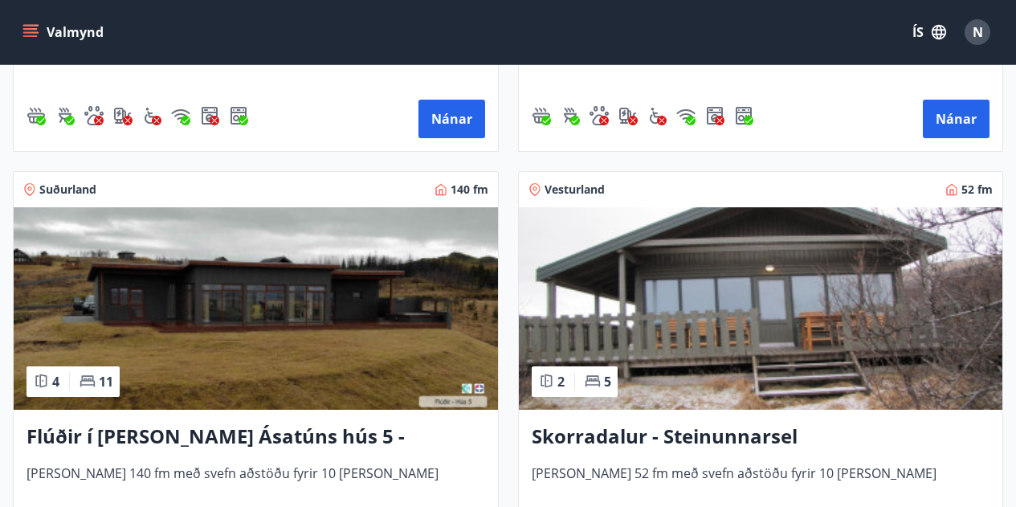
click at [707, 325] on img at bounding box center [761, 308] width 484 height 202
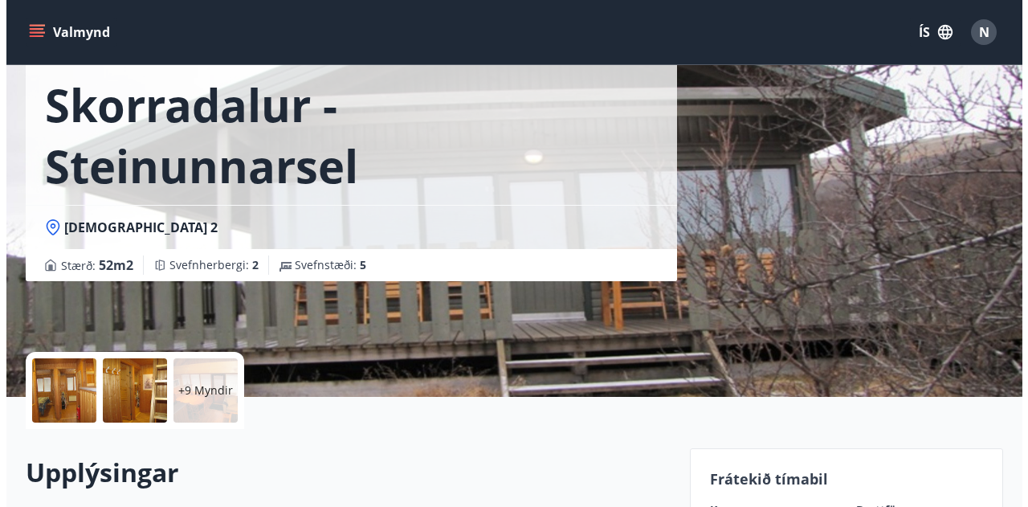
scroll to position [116, 0]
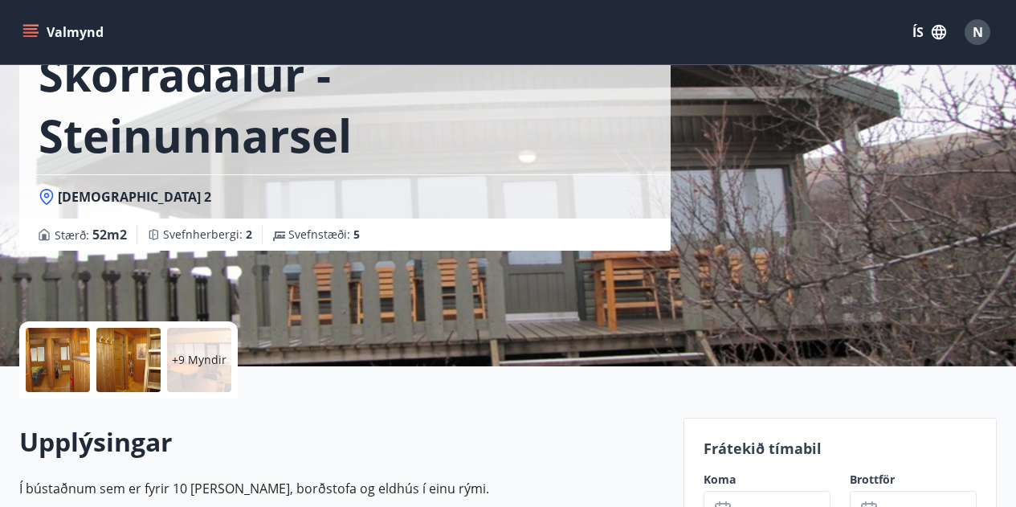
click at [208, 348] on div "+9 Myndir" at bounding box center [199, 360] width 64 height 64
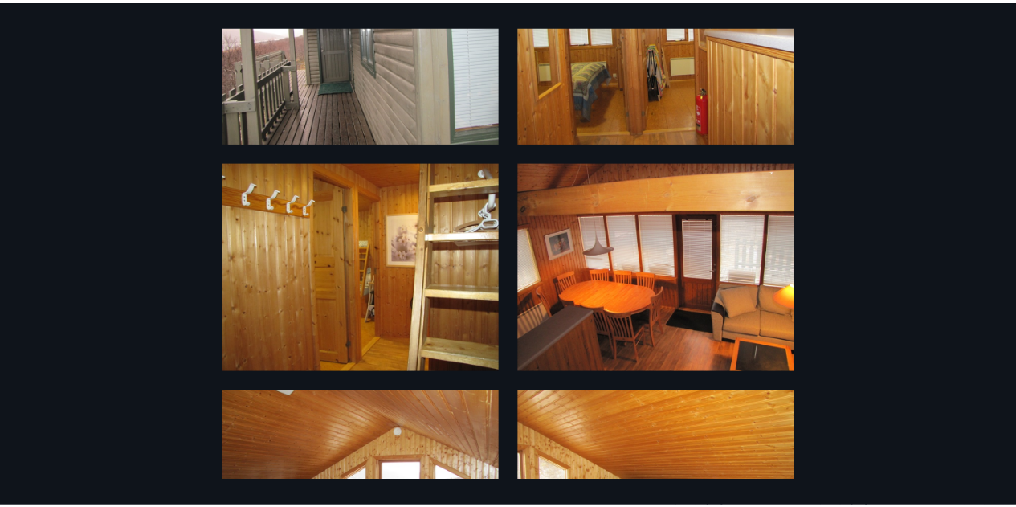
scroll to position [0, 0]
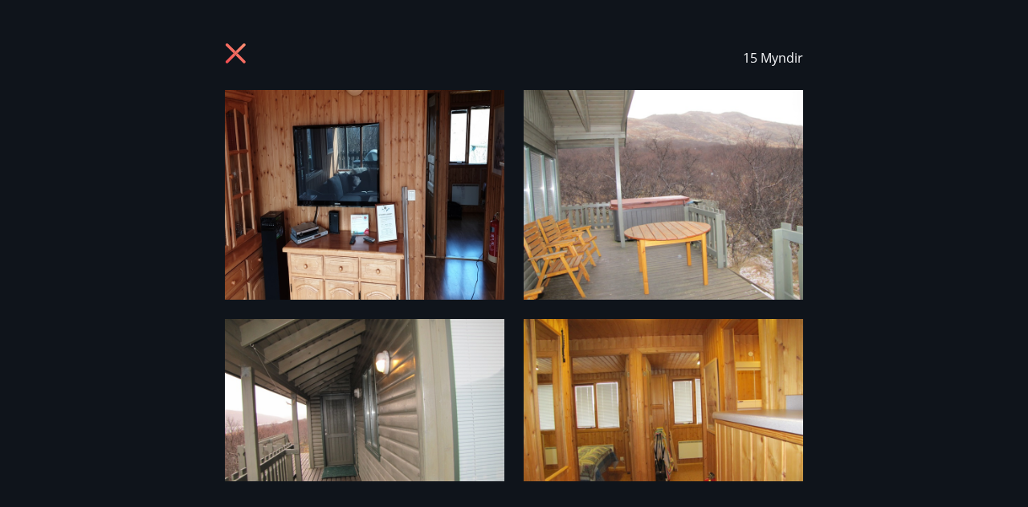
click at [231, 63] on icon at bounding box center [238, 56] width 26 height 26
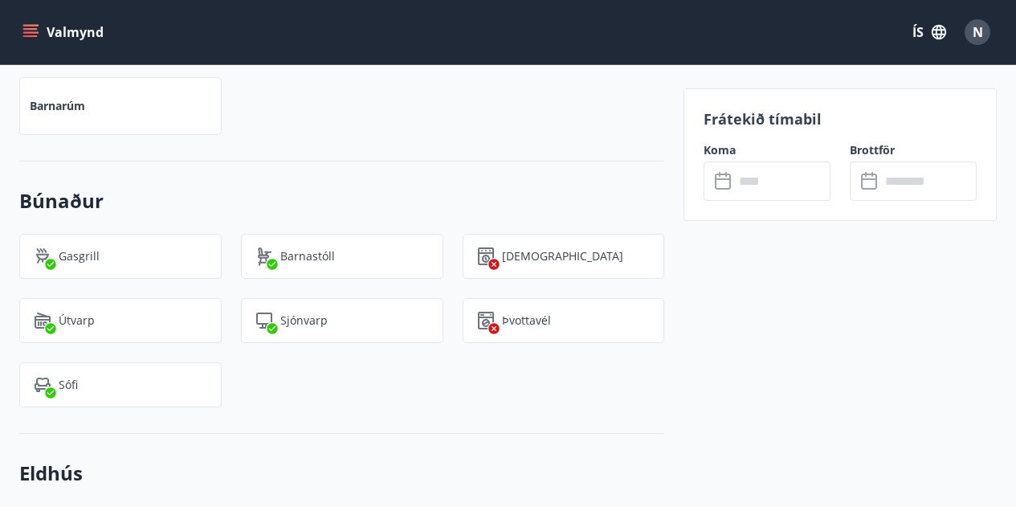
scroll to position [1255, 0]
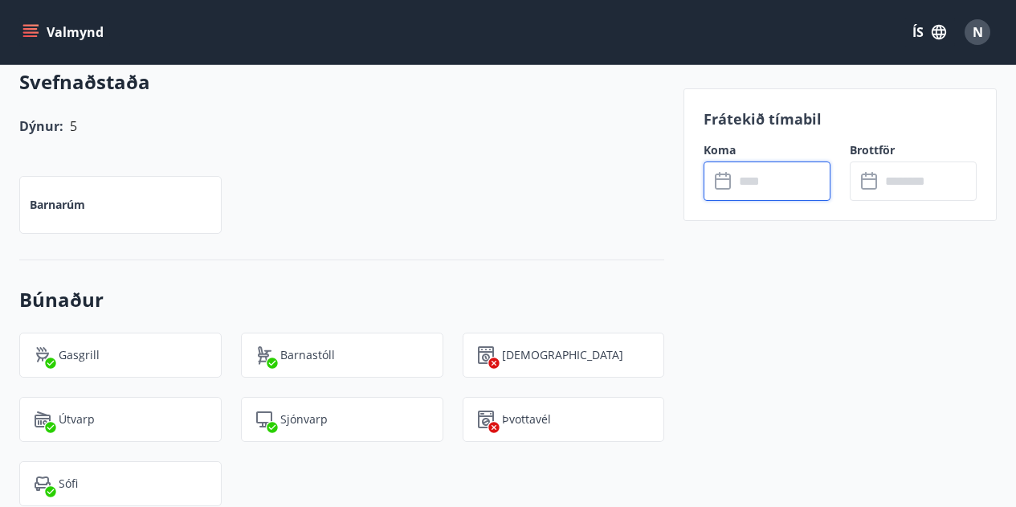
click at [775, 182] on input "text" at bounding box center [782, 180] width 96 height 39
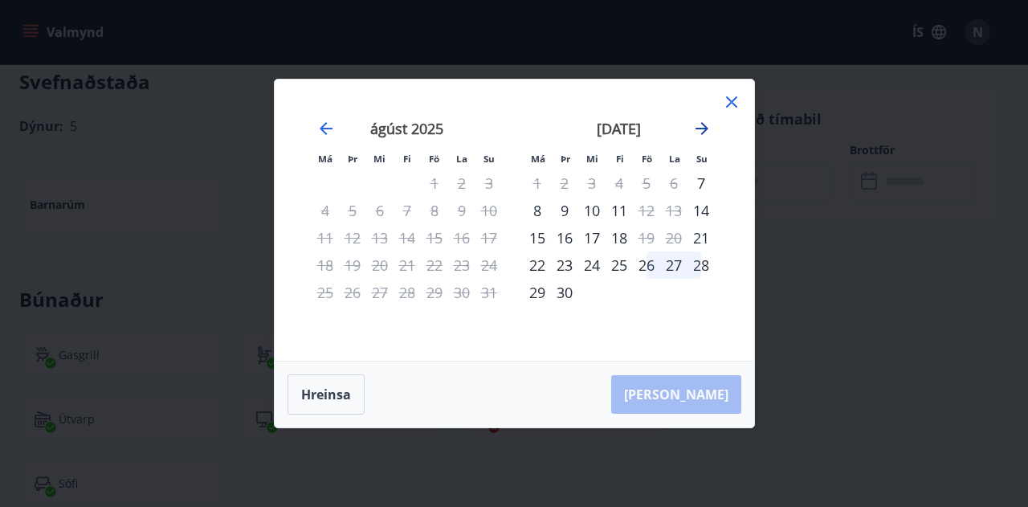
click at [705, 125] on icon "Move forward to switch to the next month." at bounding box center [701, 128] width 19 height 19
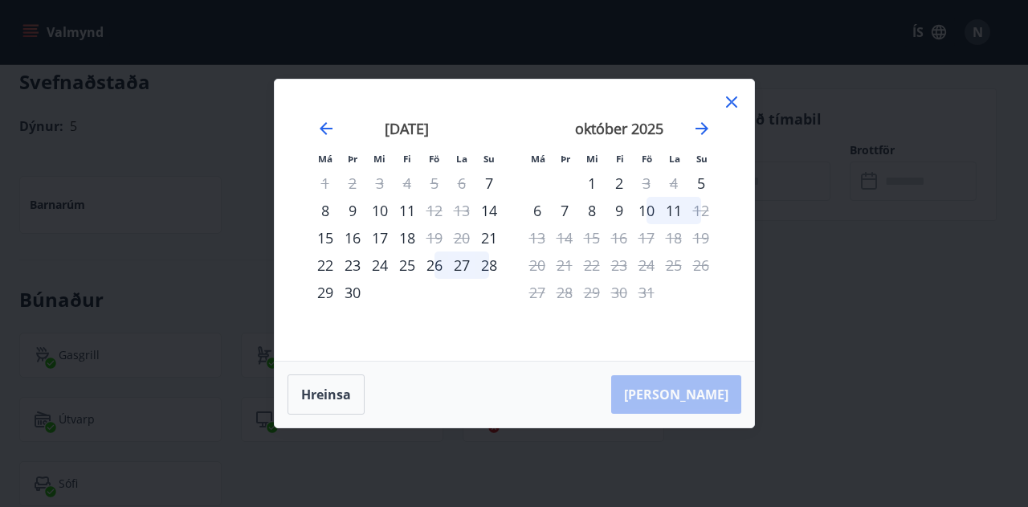
click at [730, 100] on icon at bounding box center [731, 101] width 19 height 19
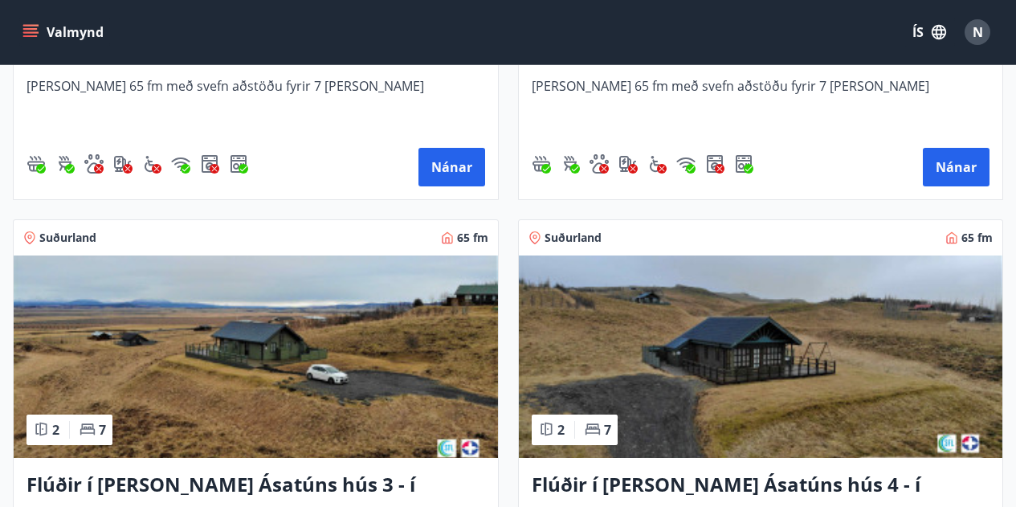
scroll to position [1008, 0]
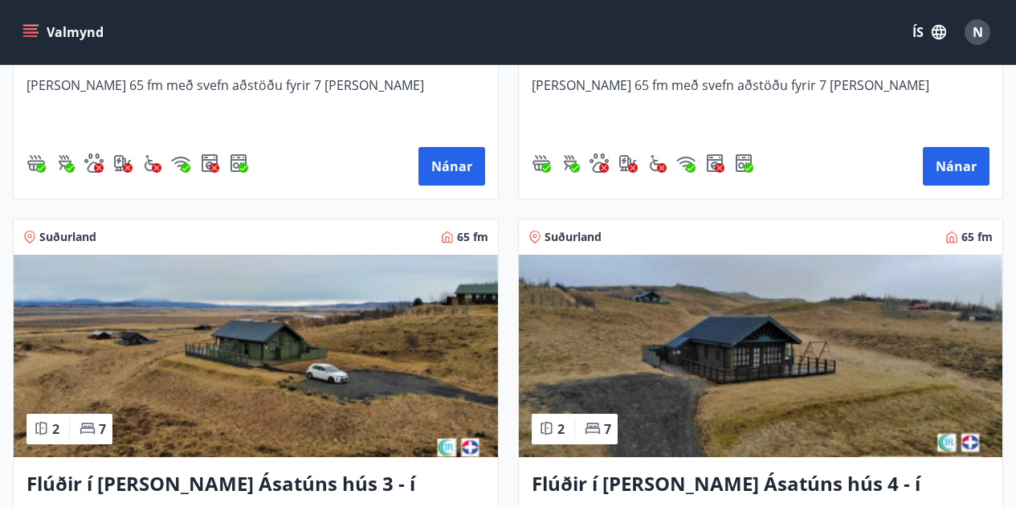
click at [606, 351] on img at bounding box center [761, 356] width 484 height 202
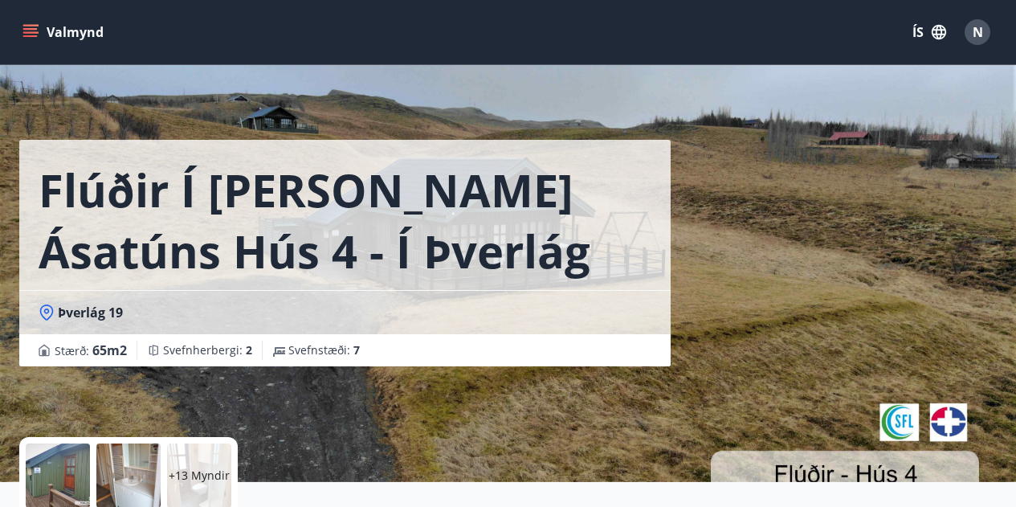
click at [198, 464] on div "+13 Myndir" at bounding box center [199, 475] width 64 height 64
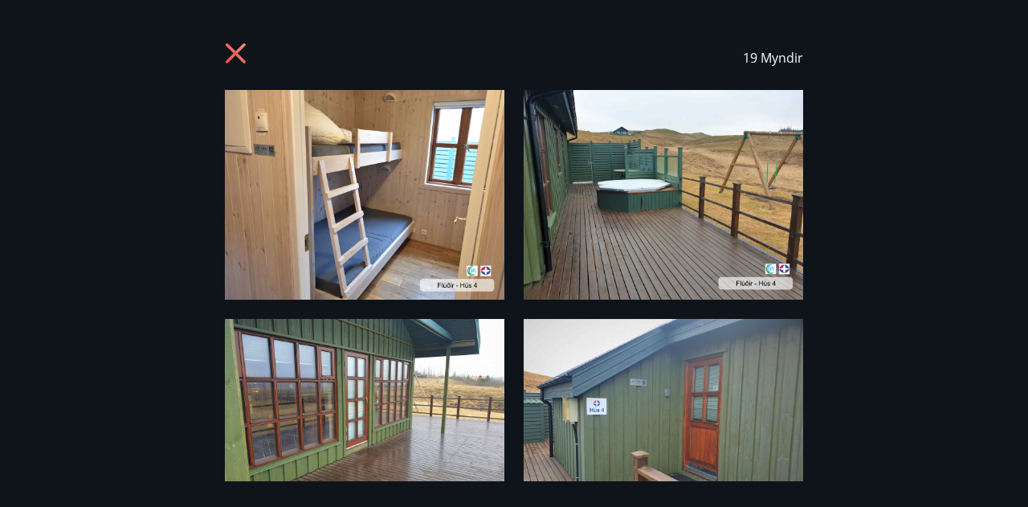
click at [239, 58] on icon at bounding box center [236, 53] width 20 height 20
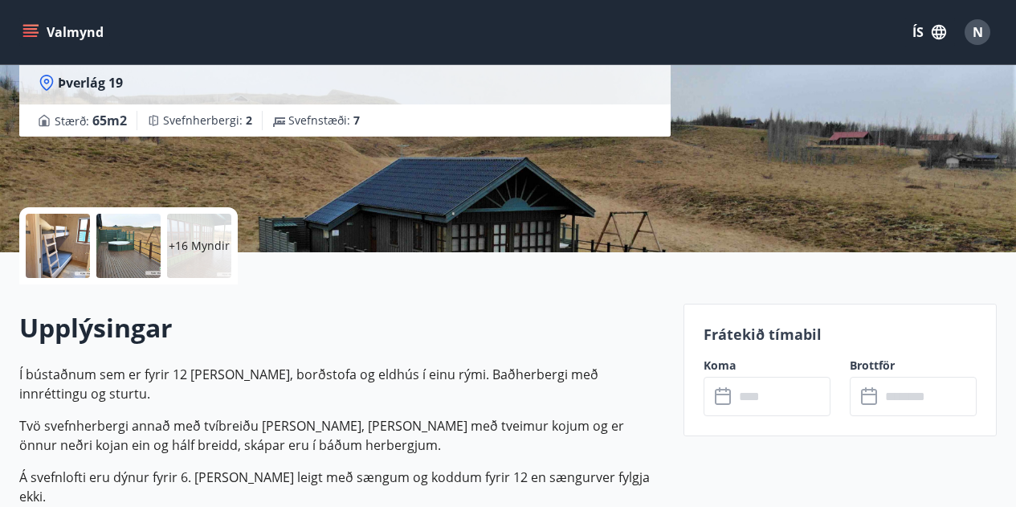
scroll to position [247, 0]
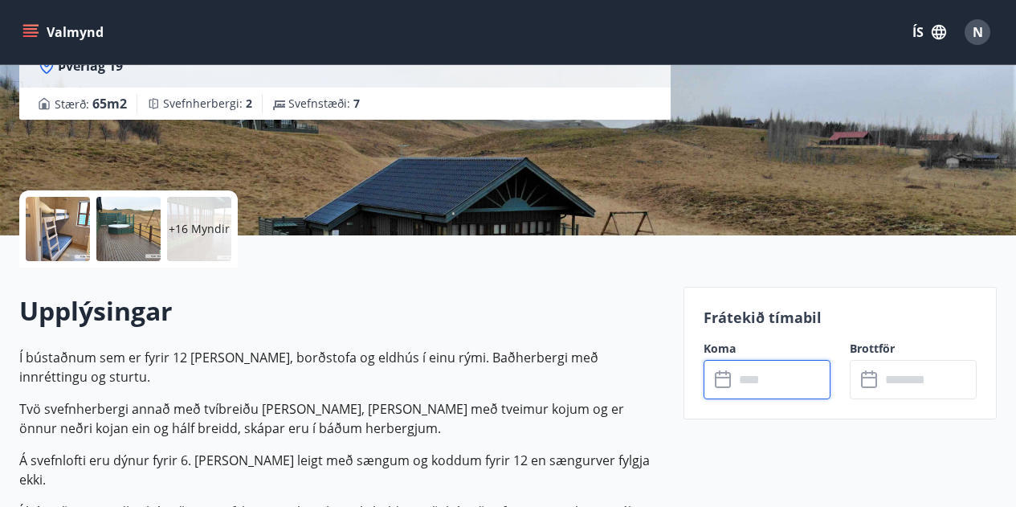
click at [764, 379] on input "text" at bounding box center [782, 379] width 96 height 39
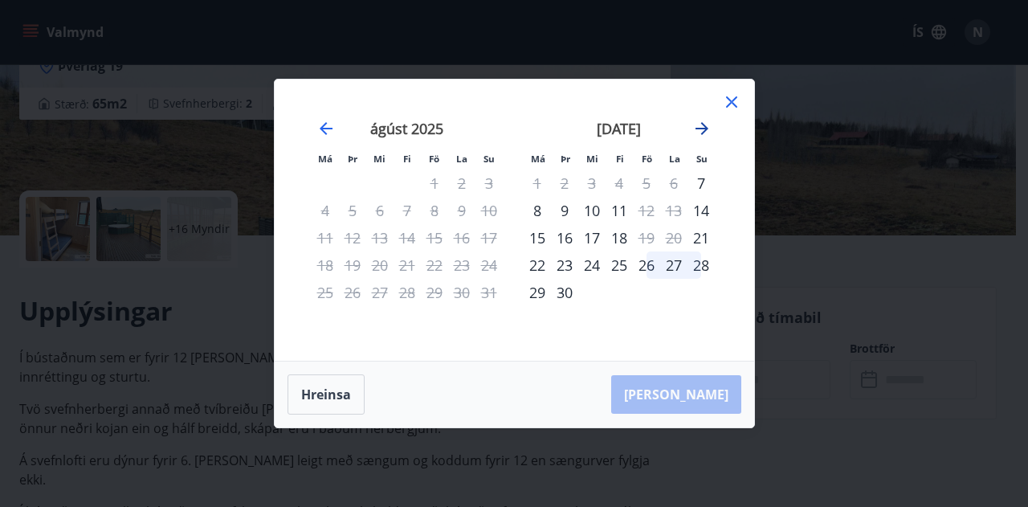
click at [703, 128] on icon "Move forward to switch to the next month." at bounding box center [702, 128] width 13 height 13
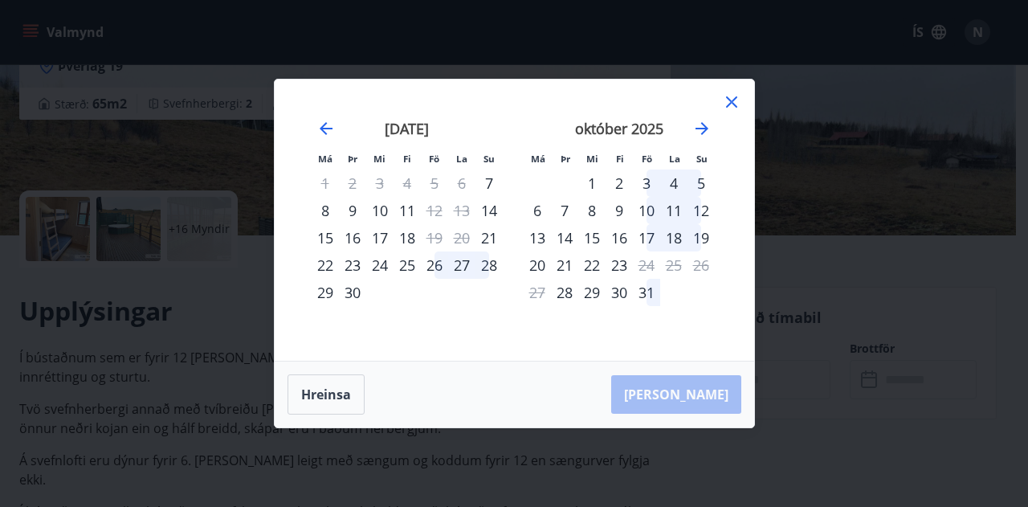
click at [650, 207] on div "10" at bounding box center [646, 210] width 27 height 27
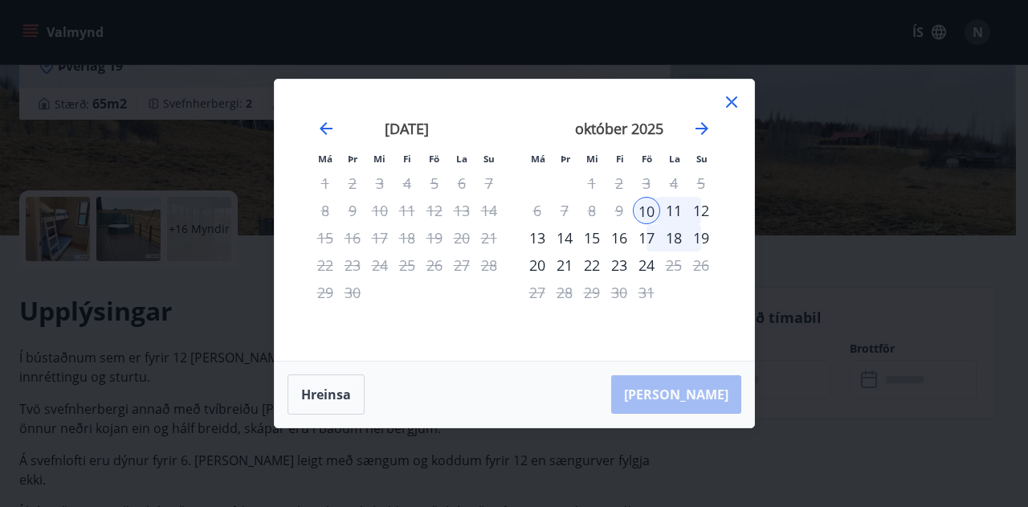
click at [705, 204] on div "12" at bounding box center [701, 210] width 27 height 27
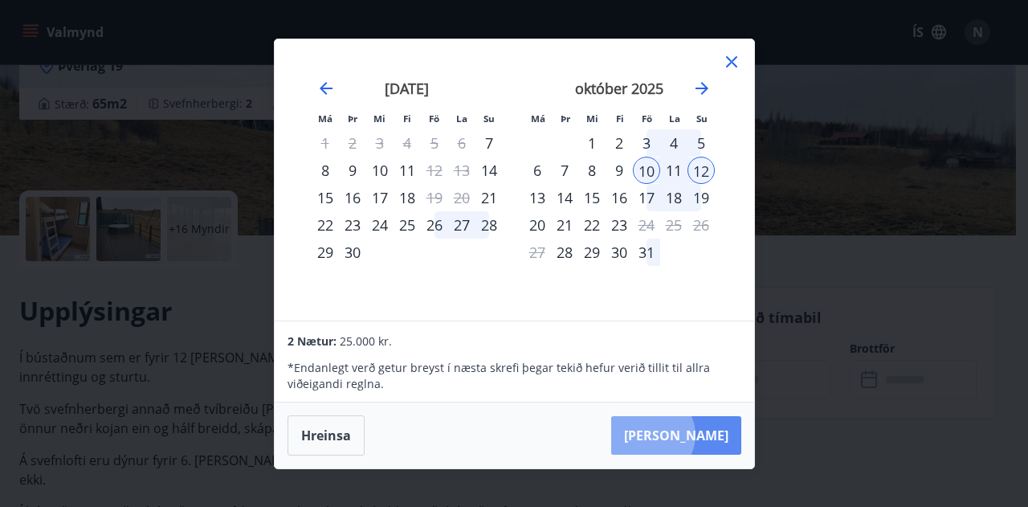
click at [700, 435] on button "Taka Frá" at bounding box center [676, 435] width 130 height 39
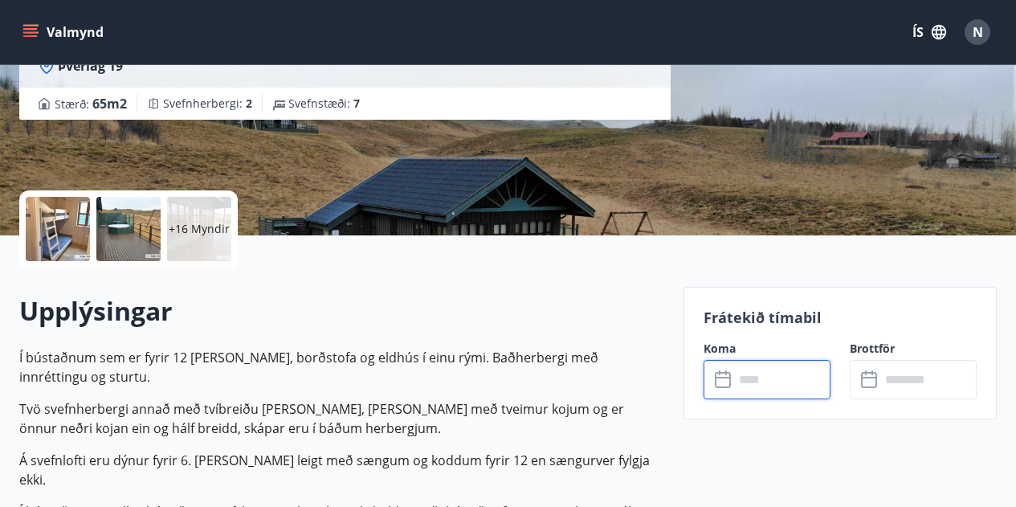
type input "******"
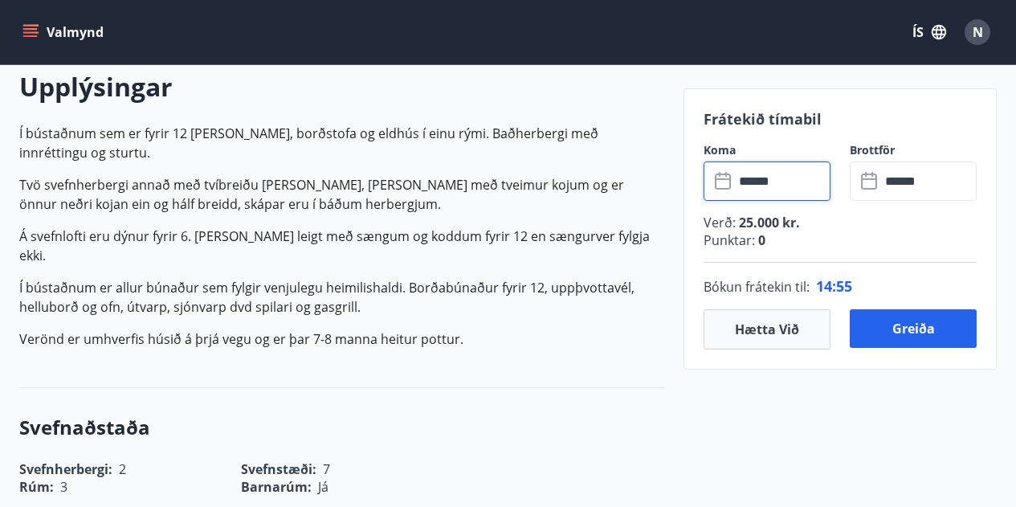
scroll to position [529, 0]
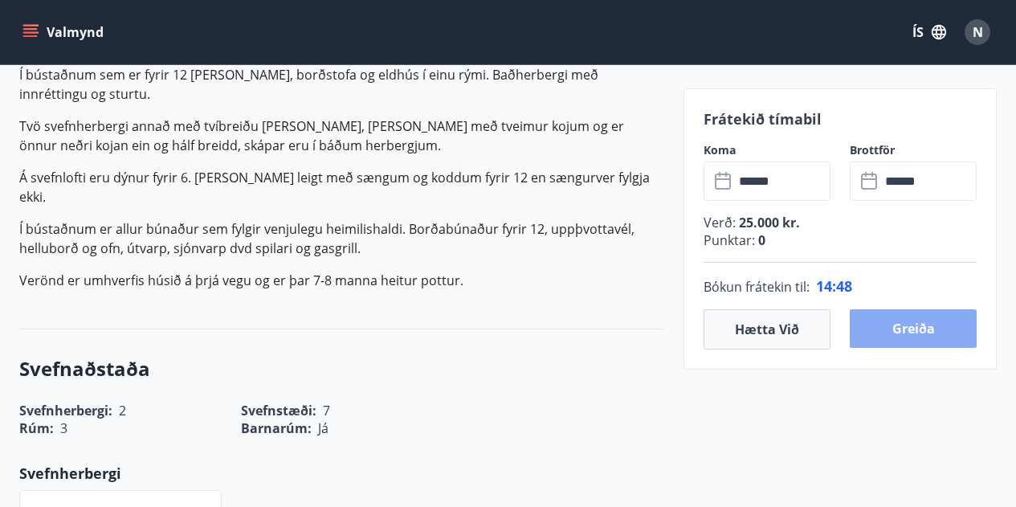
click at [911, 332] on button "Greiða" at bounding box center [913, 328] width 127 height 39
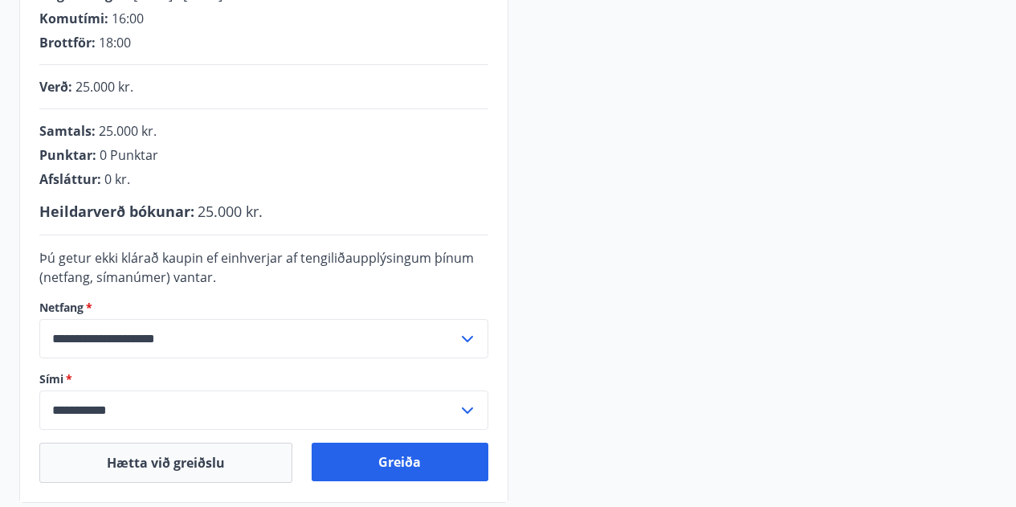
scroll to position [529, 0]
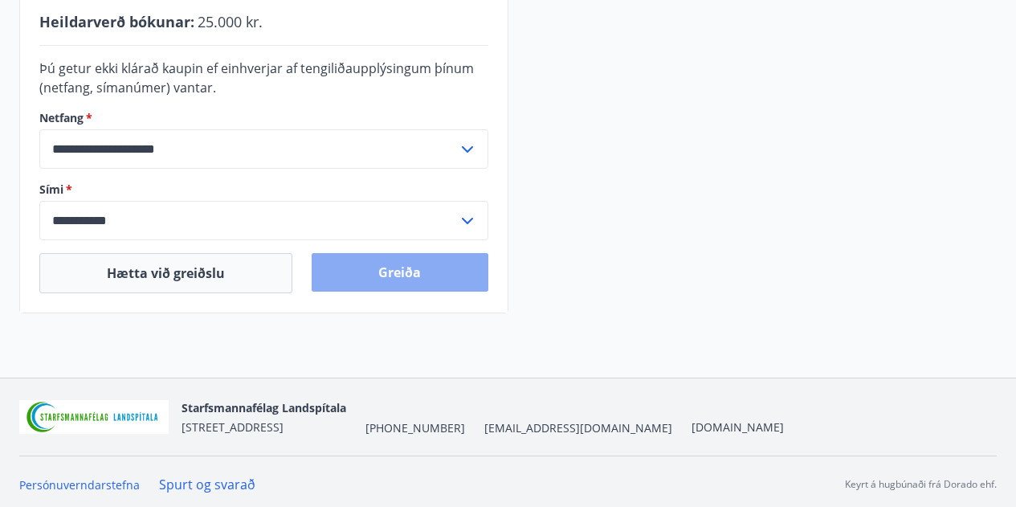
click at [416, 267] on button "Greiða" at bounding box center [400, 272] width 176 height 39
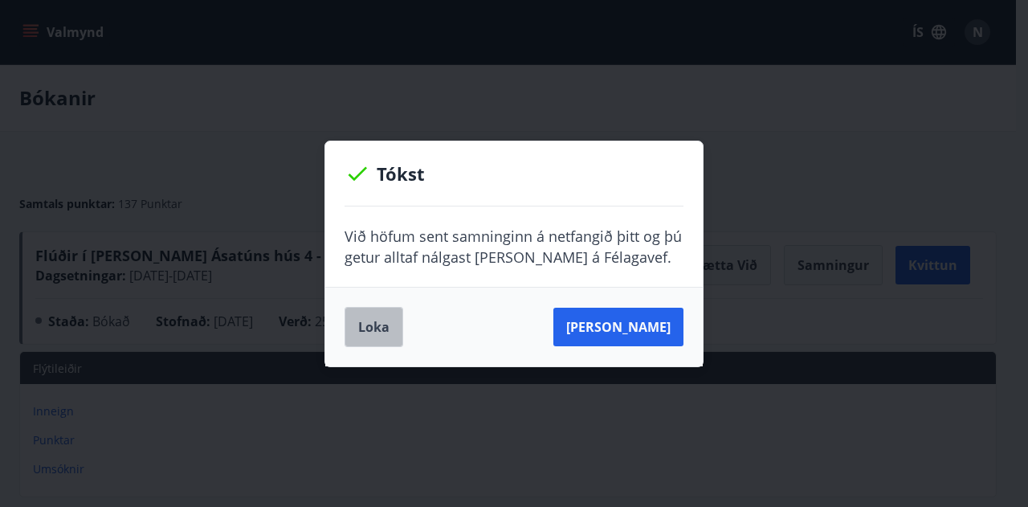
click at [364, 320] on button "Loka" at bounding box center [374, 327] width 59 height 40
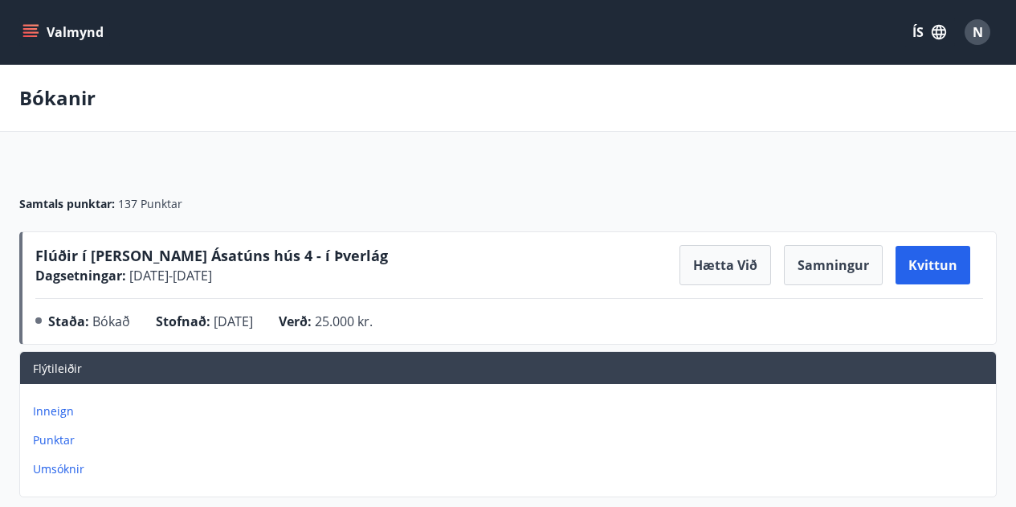
click at [60, 435] on p "Punktar" at bounding box center [511, 440] width 957 height 16
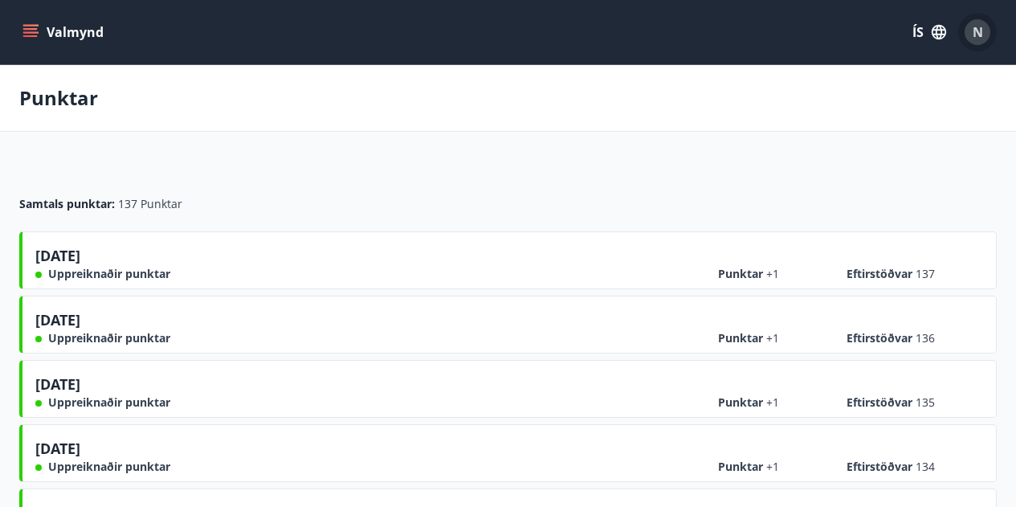
click at [980, 37] on span "N" at bounding box center [978, 32] width 10 height 18
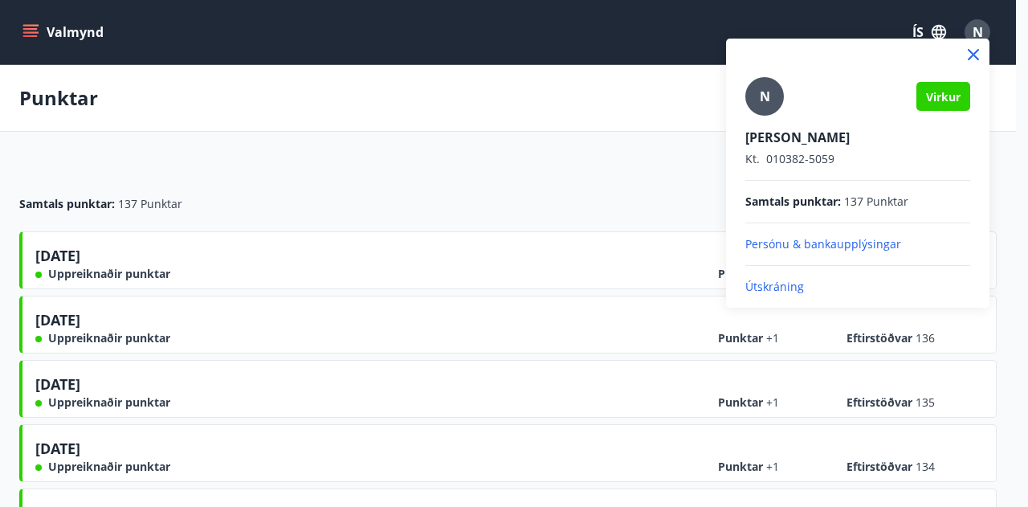
click at [814, 243] on p "Persónu & bankaupplýsingar" at bounding box center [857, 244] width 225 height 16
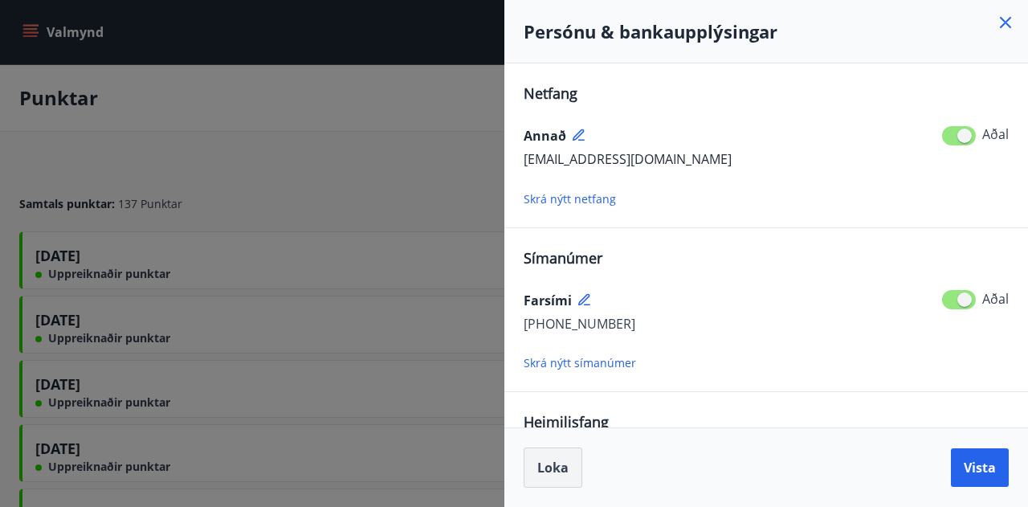
click at [557, 466] on span "Loka" at bounding box center [552, 468] width 31 height 18
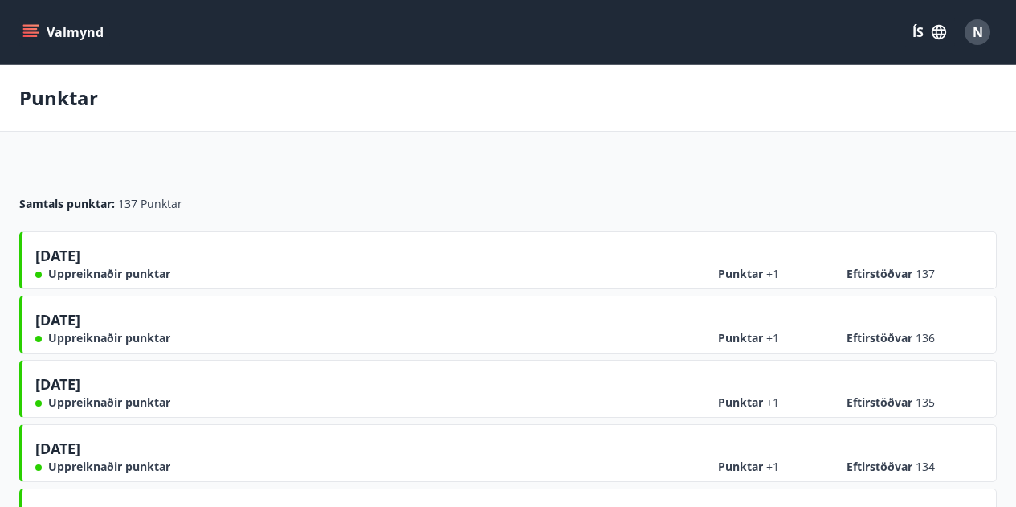
click at [35, 33] on icon "menu" at bounding box center [32, 32] width 18 height 2
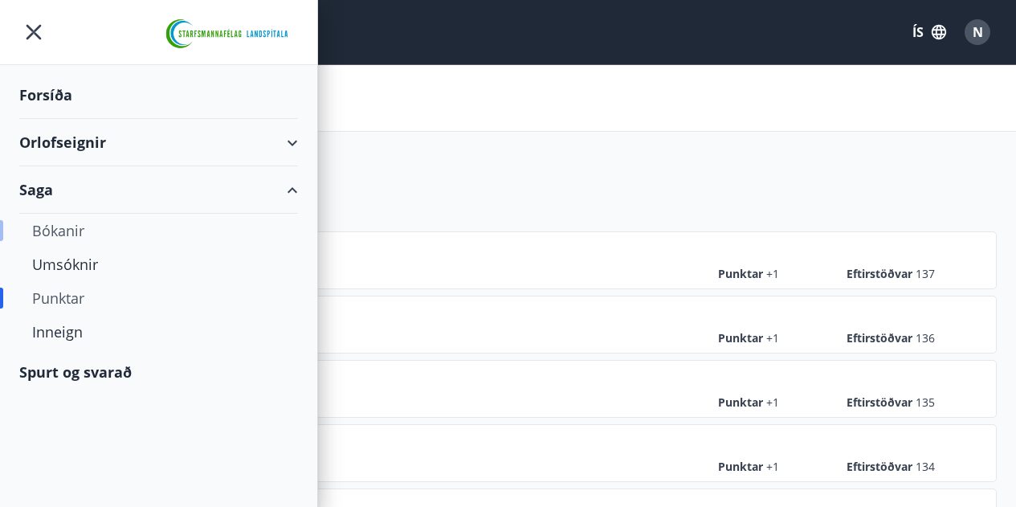
click at [79, 228] on div "Bókanir" at bounding box center [158, 231] width 253 height 34
